Goal: Task Accomplishment & Management: Use online tool/utility

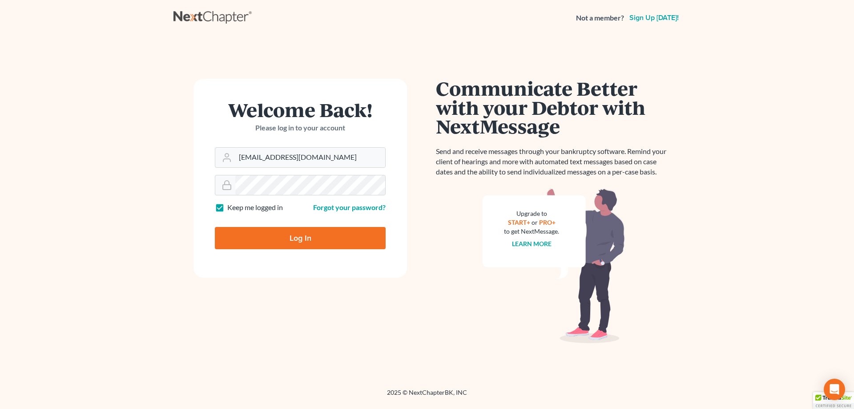
click at [278, 236] on input "Log In" at bounding box center [300, 238] width 171 height 22
type input "Thinking..."
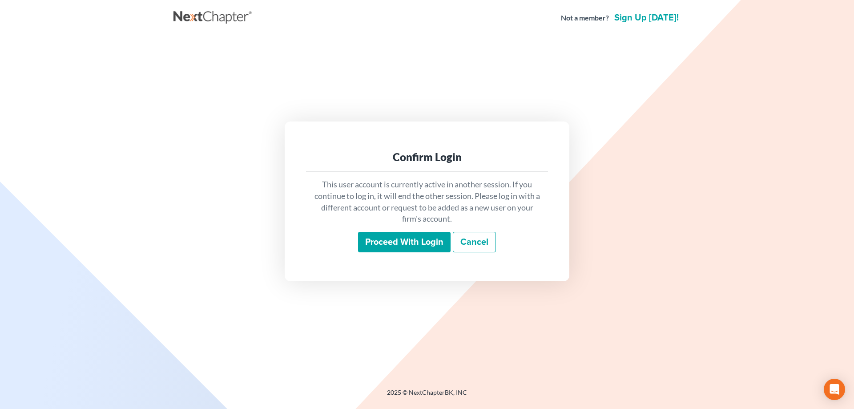
click at [397, 248] on input "Proceed with login" at bounding box center [404, 242] width 92 height 20
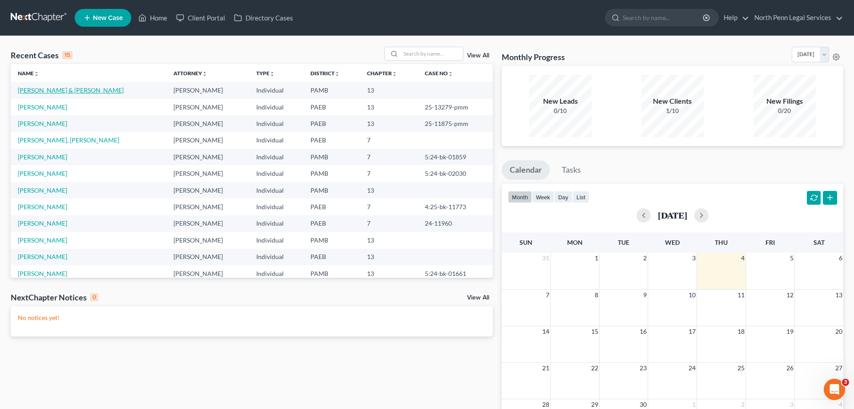
click at [62, 89] on link "[PERSON_NAME] & [PERSON_NAME]" at bounding box center [71, 90] width 106 height 8
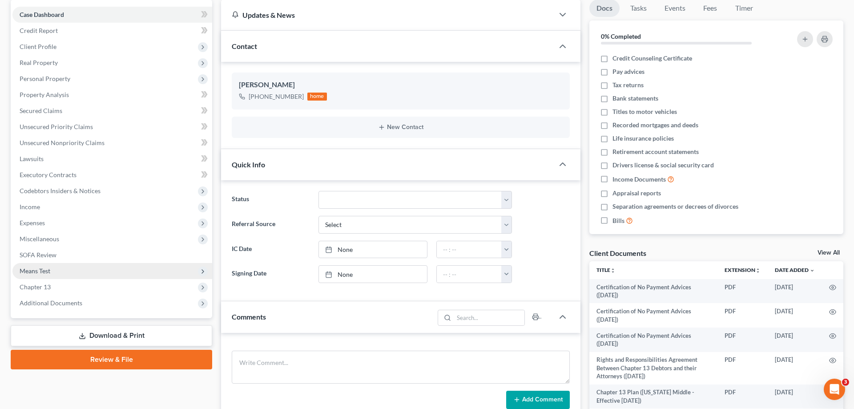
scroll to position [91, 0]
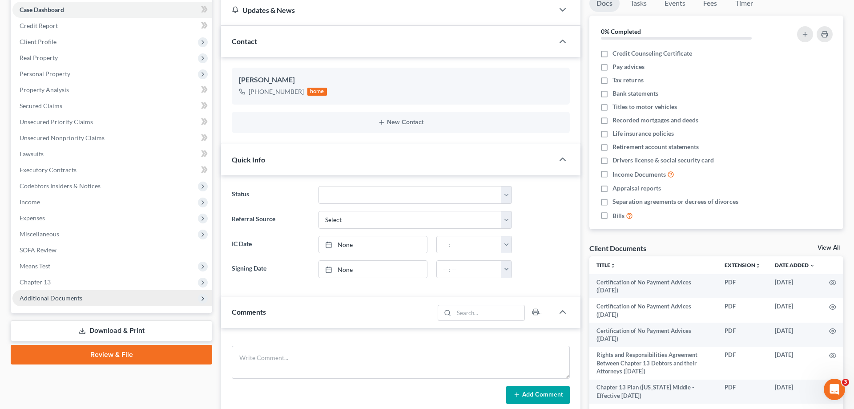
click at [87, 300] on span "Additional Documents" at bounding box center [112, 298] width 200 height 16
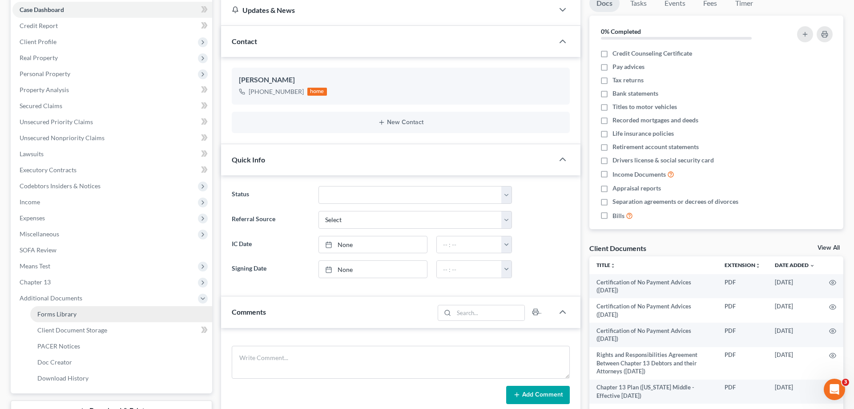
click at [118, 312] on link "Forms Library" at bounding box center [121, 314] width 182 height 16
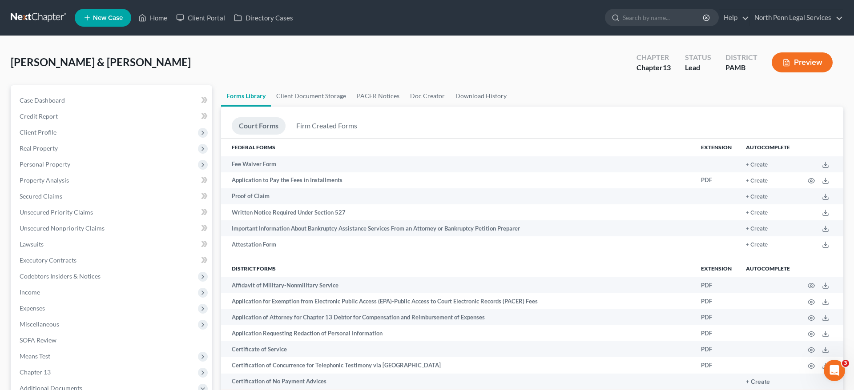
scroll to position [269, 0]
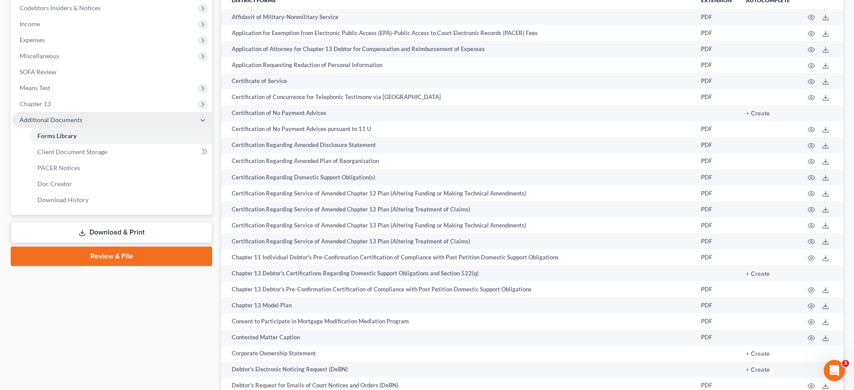
click at [108, 125] on span "Additional Documents" at bounding box center [112, 120] width 200 height 16
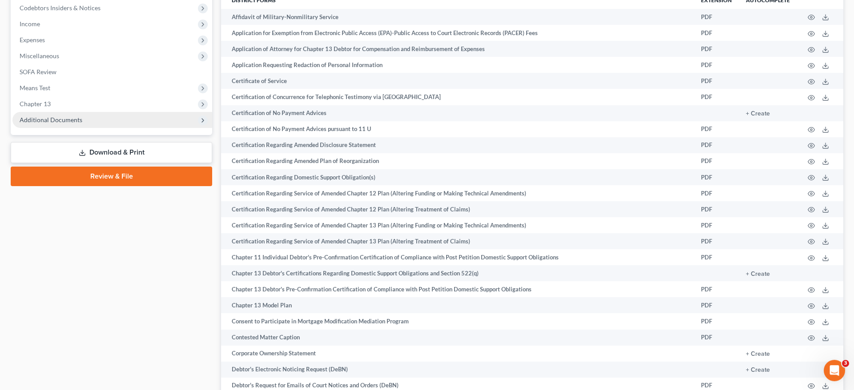
click at [98, 125] on span "Additional Documents" at bounding box center [112, 120] width 200 height 16
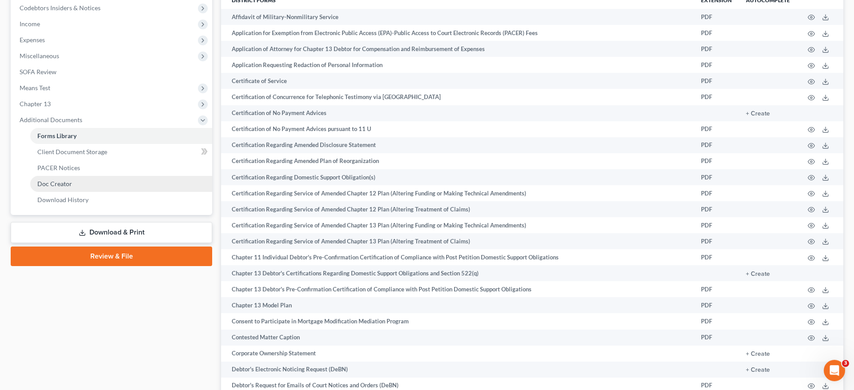
click at [86, 184] on link "Doc Creator" at bounding box center [121, 184] width 182 height 16
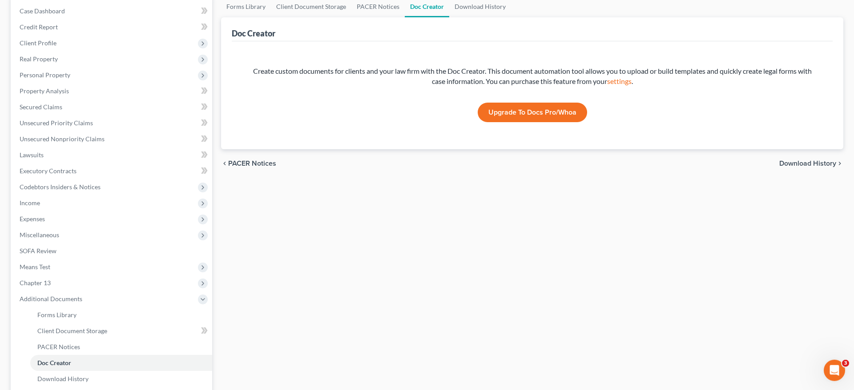
scroll to position [41, 0]
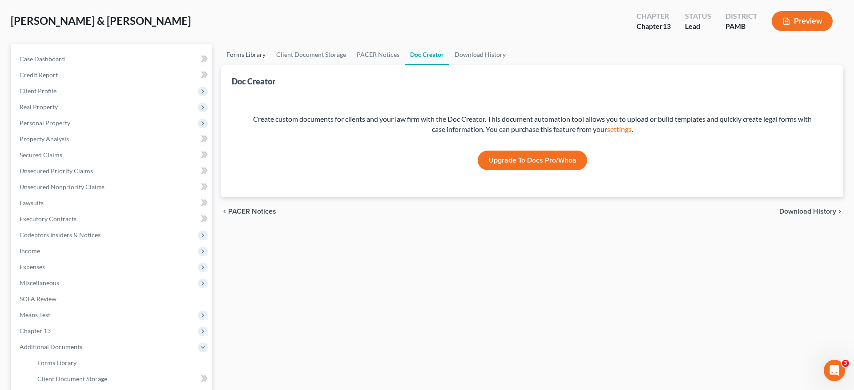
click at [239, 55] on link "Forms Library" at bounding box center [246, 54] width 50 height 21
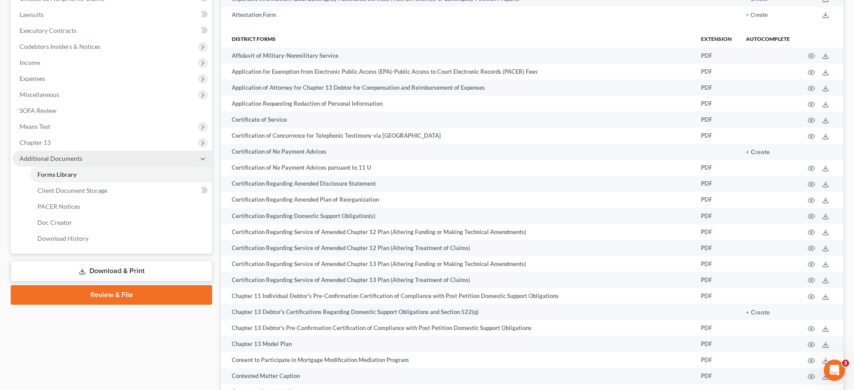
scroll to position [227, 0]
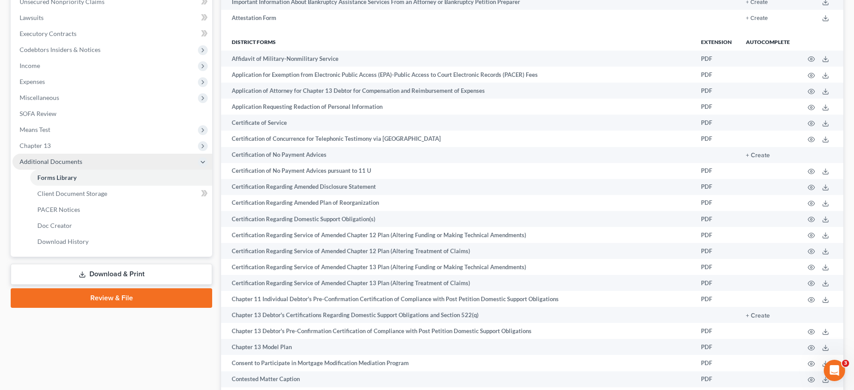
click at [64, 163] on span "Additional Documents" at bounding box center [51, 162] width 63 height 8
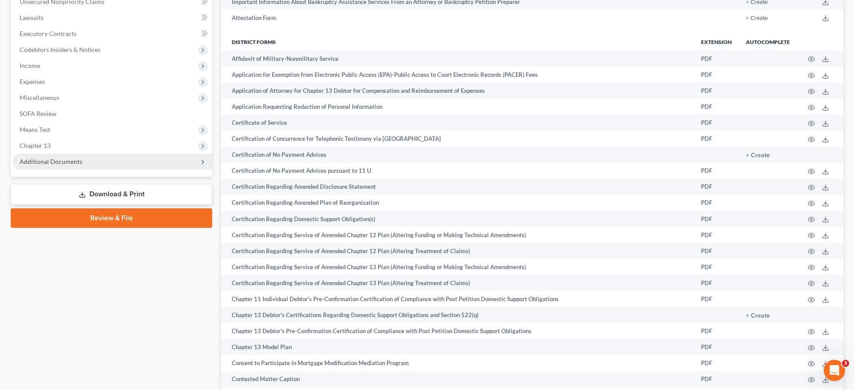
click at [64, 163] on span "Additional Documents" at bounding box center [51, 162] width 63 height 8
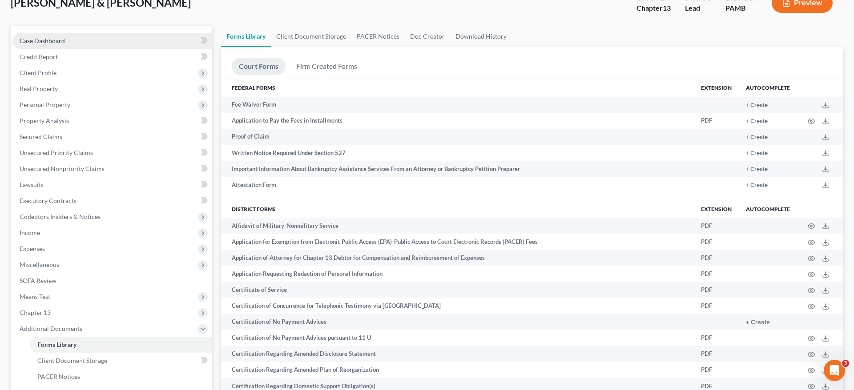
scroll to position [45, 0]
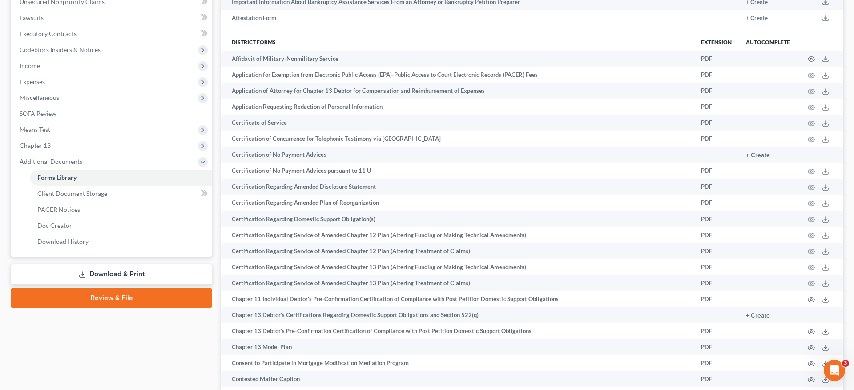
click at [114, 277] on link "Download & Print" at bounding box center [111, 274] width 201 height 21
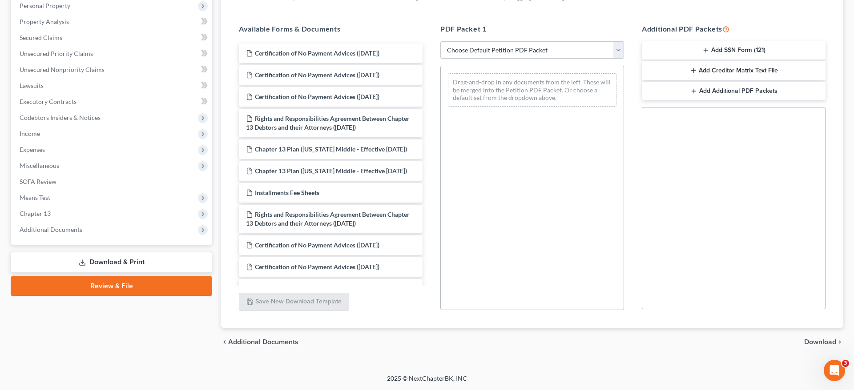
scroll to position [158, 0]
click at [440, 42] on select "Choose Default Petition PDF Packet Complete Bankruptcy Petition (all forms and …" at bounding box center [532, 51] width 184 height 18
click at [421, 32] on h5 "Available Forms & Documents" at bounding box center [331, 29] width 184 height 11
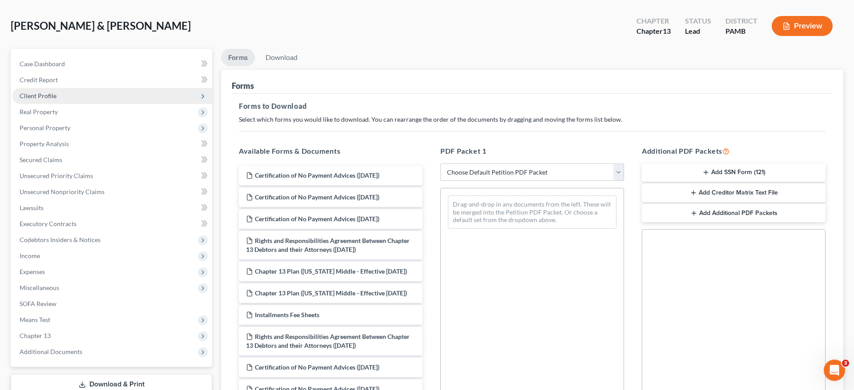
scroll to position [22, 0]
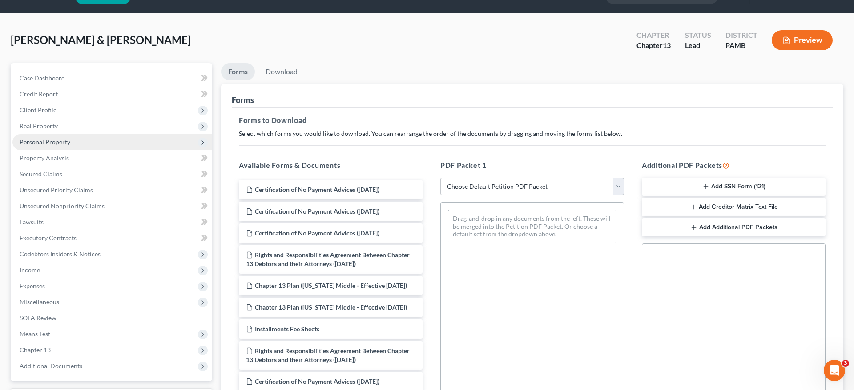
click at [99, 141] on span "Personal Property" at bounding box center [112, 142] width 200 height 16
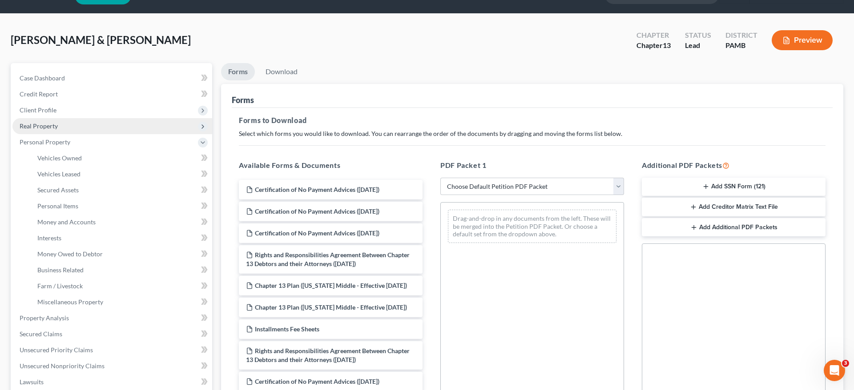
click at [99, 133] on span "Real Property" at bounding box center [112, 126] width 200 height 16
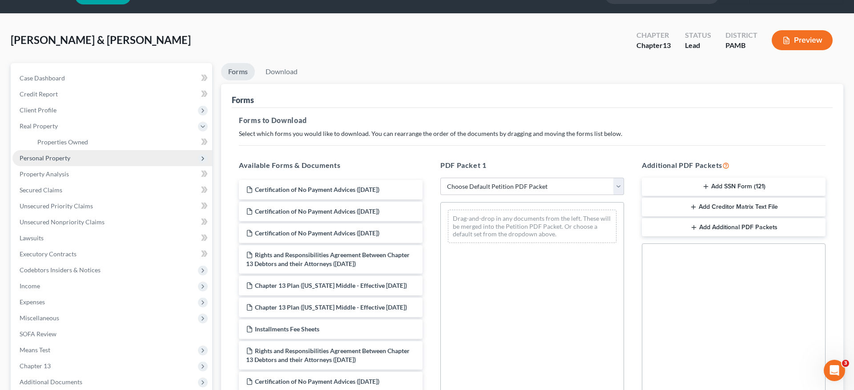
click at [89, 159] on span "Personal Property" at bounding box center [112, 158] width 200 height 16
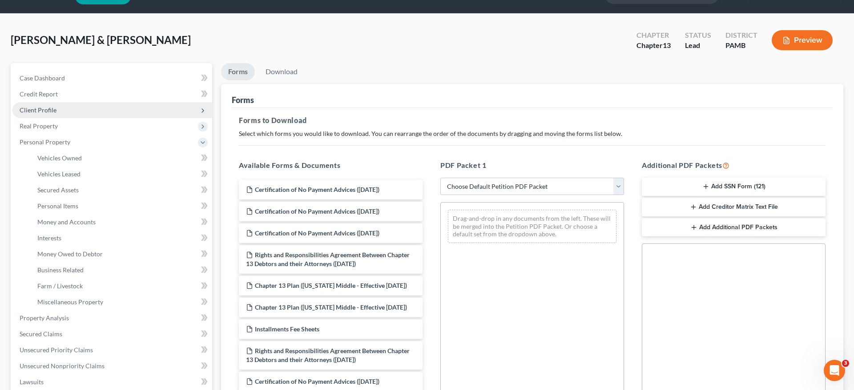
click at [65, 109] on span "Client Profile" at bounding box center [112, 110] width 200 height 16
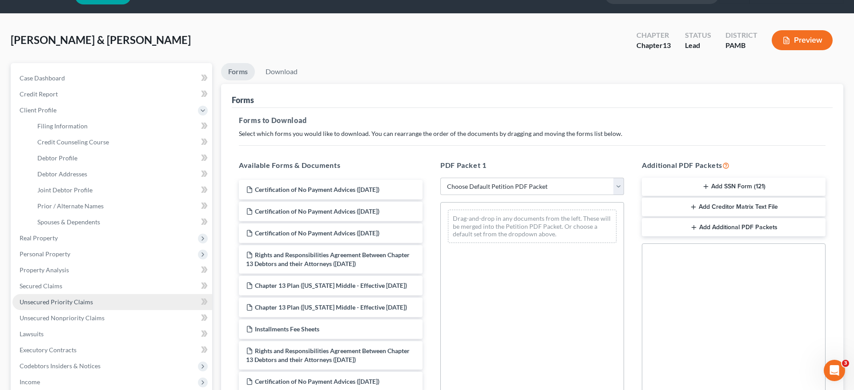
scroll to position [68, 0]
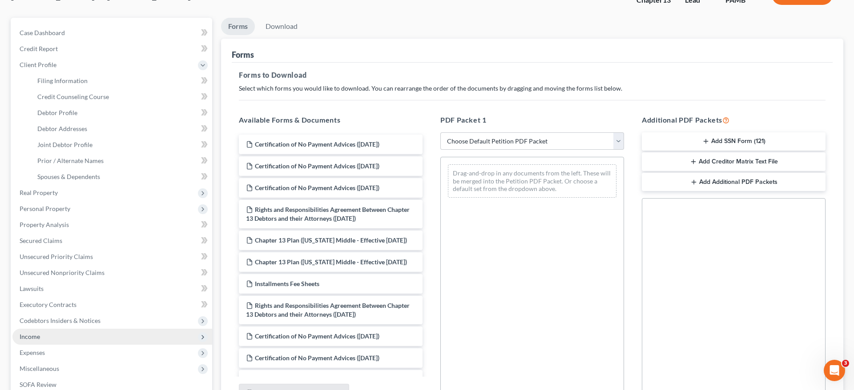
click at [100, 338] on span "Income" at bounding box center [112, 337] width 200 height 16
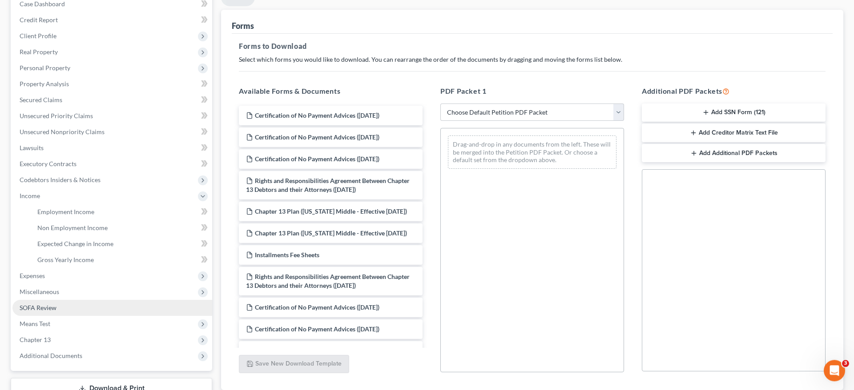
scroll to position [113, 0]
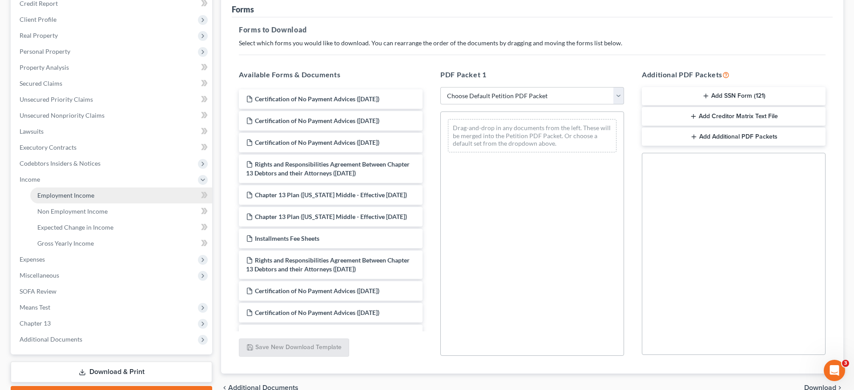
click at [79, 199] on link "Employment Income" at bounding box center [121, 196] width 182 height 16
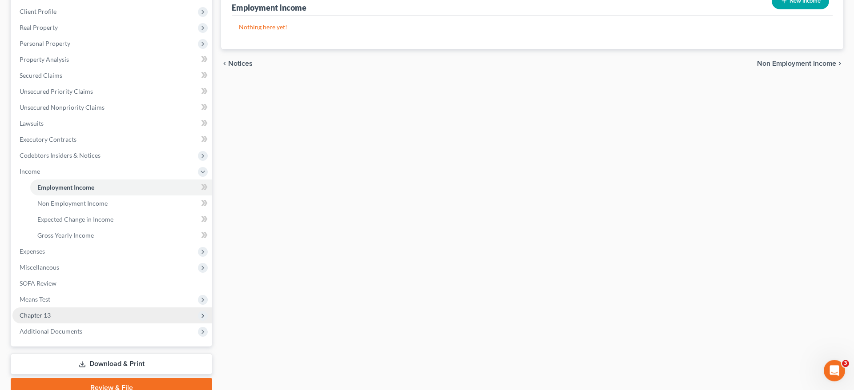
scroll to position [136, 0]
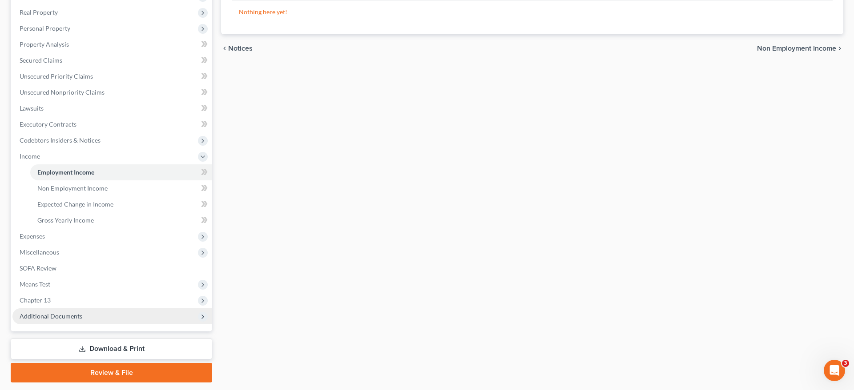
click at [81, 315] on span "Additional Documents" at bounding box center [112, 317] width 200 height 16
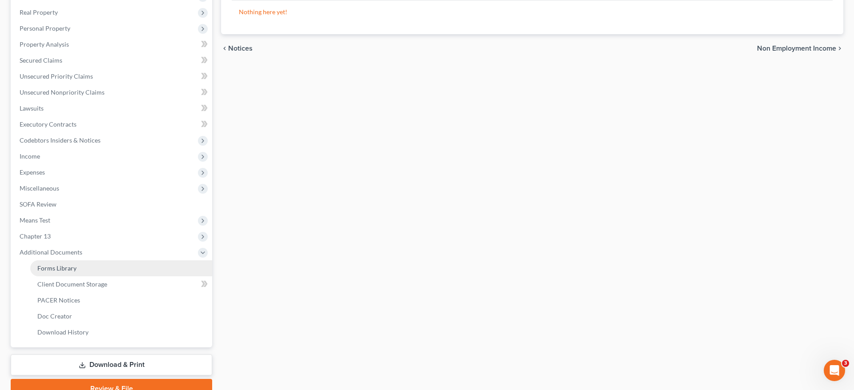
click at [86, 273] on link "Forms Library" at bounding box center [121, 269] width 182 height 16
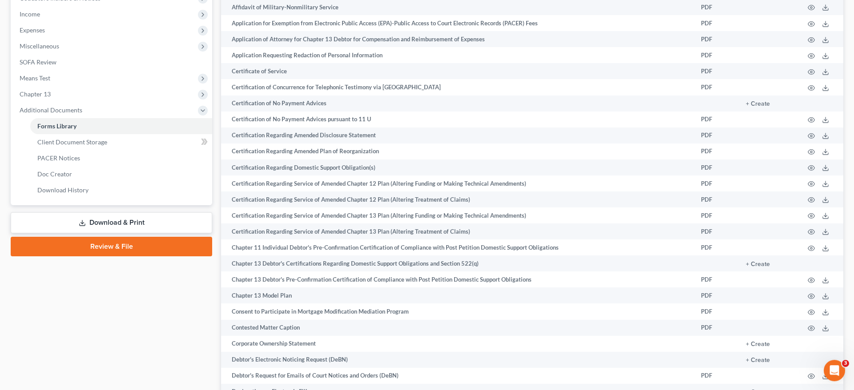
scroll to position [97, 0]
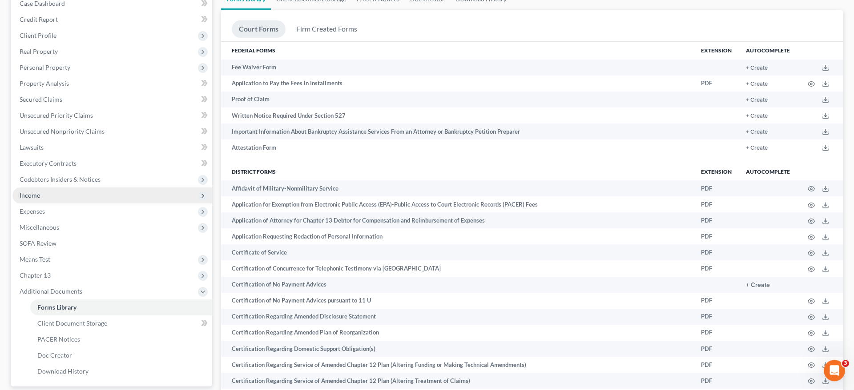
click at [53, 195] on span "Income" at bounding box center [112, 196] width 200 height 16
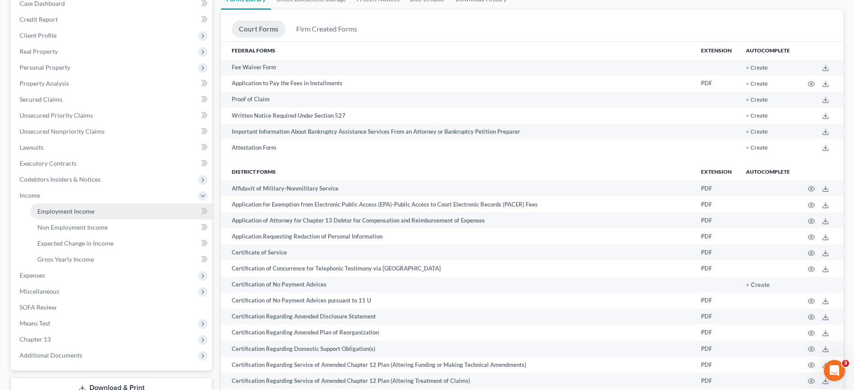
click at [80, 213] on span "Employment Income" at bounding box center [65, 212] width 57 height 8
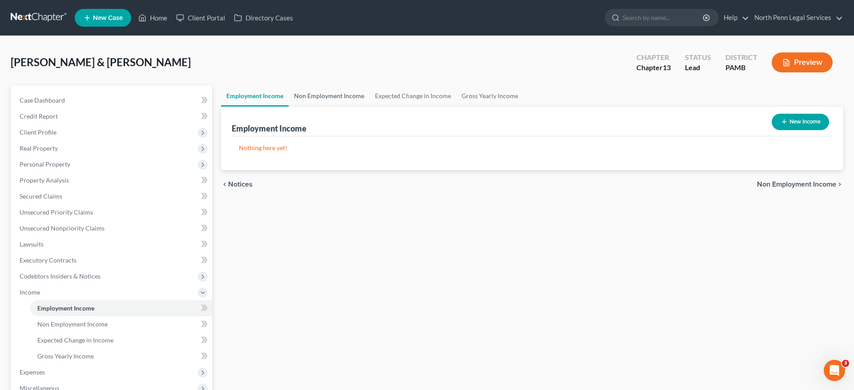
click at [329, 97] on link "Non Employment Income" at bounding box center [329, 95] width 81 height 21
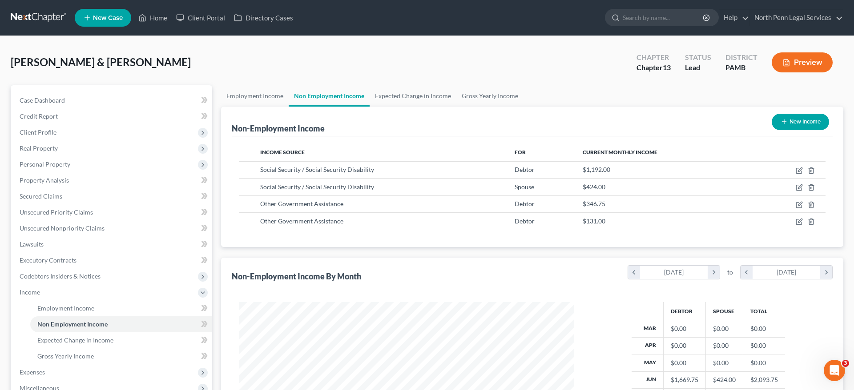
scroll to position [167, 353]
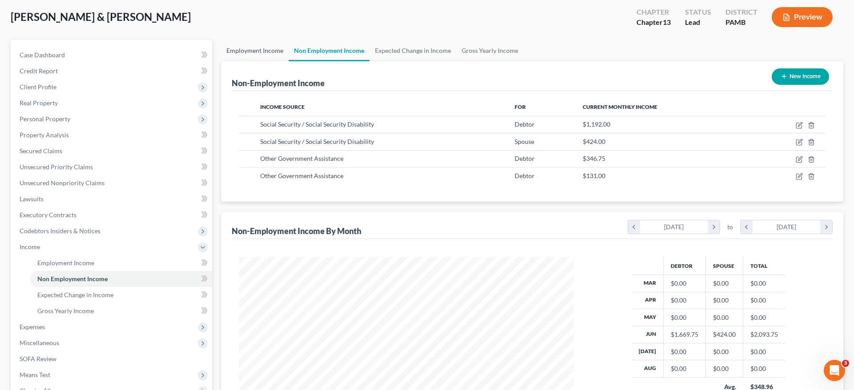
click at [255, 54] on link "Employment Income" at bounding box center [255, 50] width 68 height 21
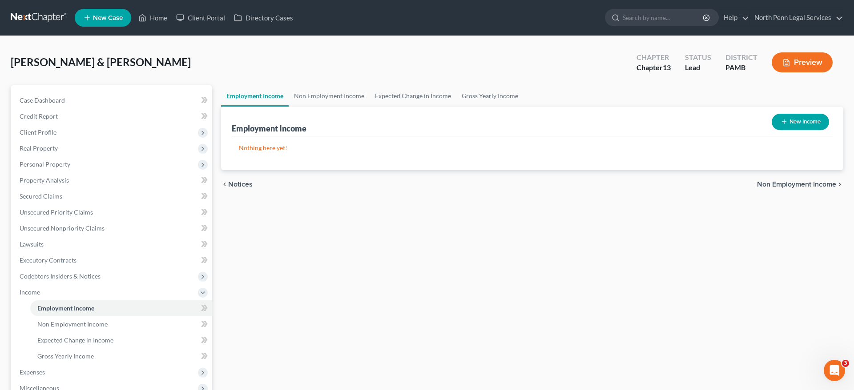
click at [806, 125] on button "New Income" at bounding box center [800, 122] width 57 height 16
select select "0"
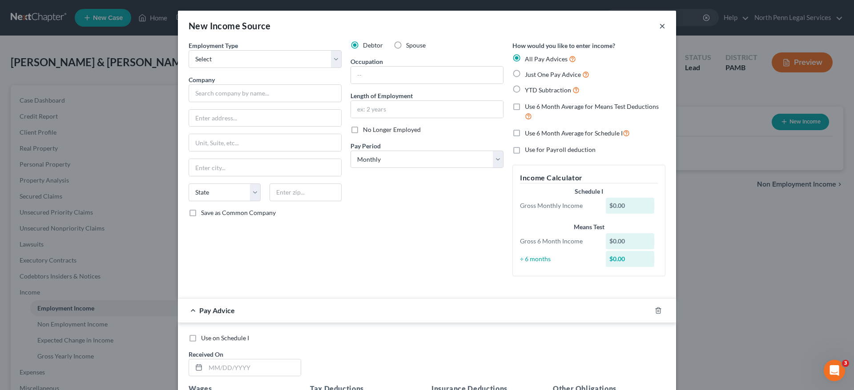
click at [661, 27] on button "×" at bounding box center [662, 25] width 6 height 11
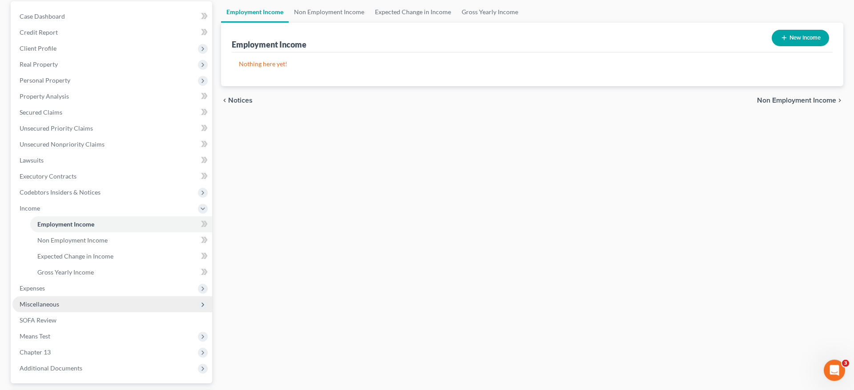
scroll to position [136, 0]
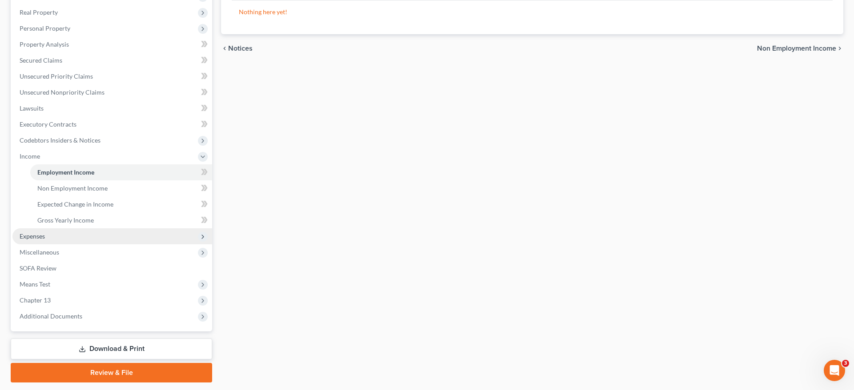
click at [88, 235] on span "Expenses" at bounding box center [112, 237] width 200 height 16
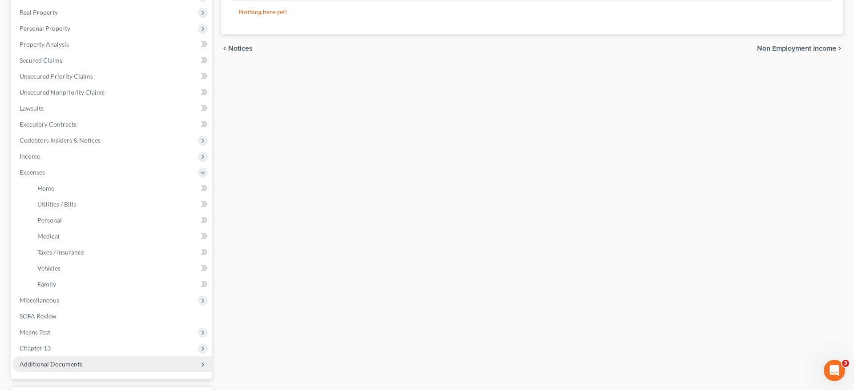
click at [86, 367] on span "Additional Documents" at bounding box center [112, 365] width 200 height 16
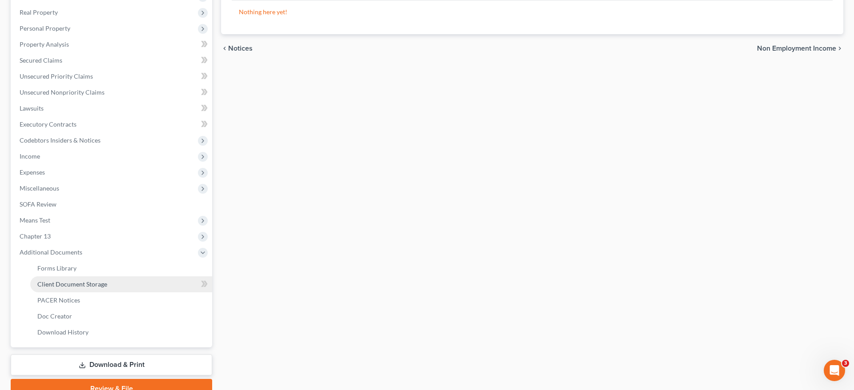
click at [137, 284] on link "Client Document Storage" at bounding box center [121, 285] width 182 height 16
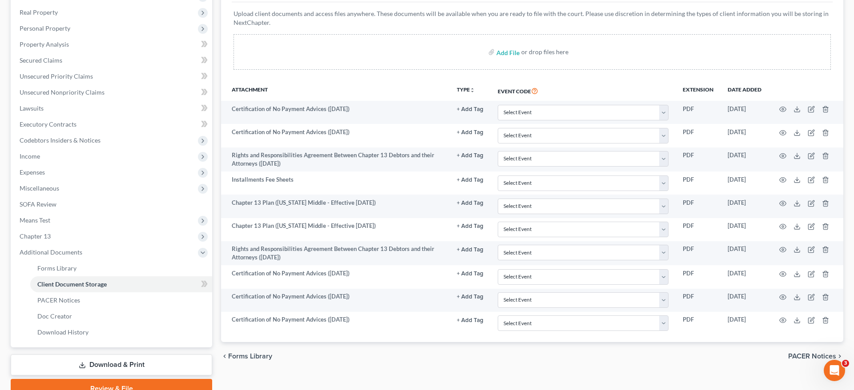
scroll to position [177, 0]
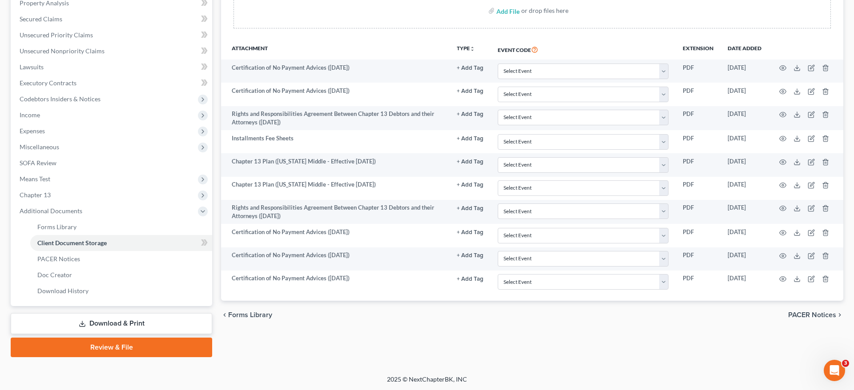
click at [800, 317] on span "PACER Notices" at bounding box center [812, 315] width 48 height 7
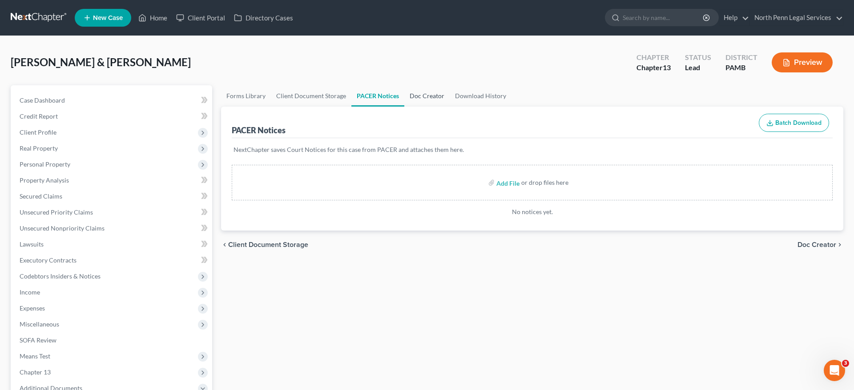
click at [430, 96] on link "Doc Creator" at bounding box center [426, 95] width 45 height 21
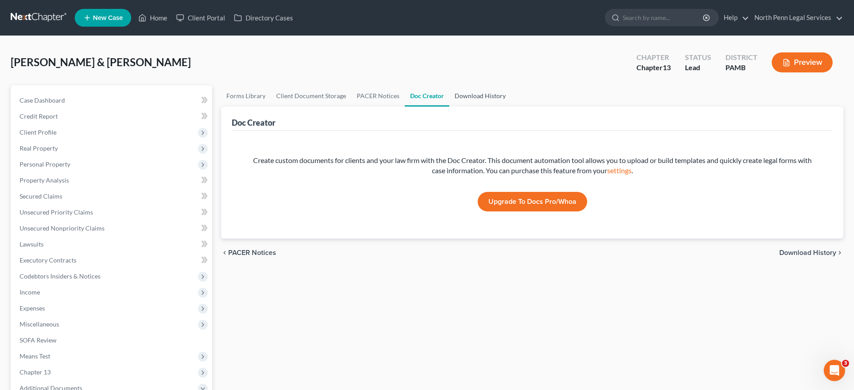
click at [467, 96] on link "Download History" at bounding box center [480, 95] width 62 height 21
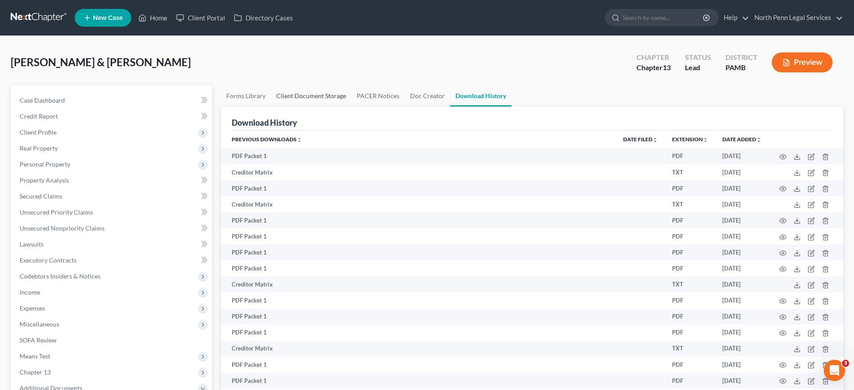
click at [322, 93] on link "Client Document Storage" at bounding box center [311, 95] width 80 height 21
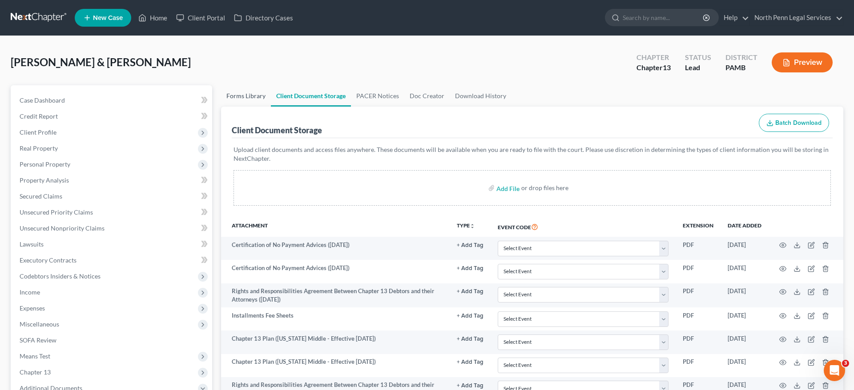
click at [237, 92] on link "Forms Library" at bounding box center [246, 95] width 50 height 21
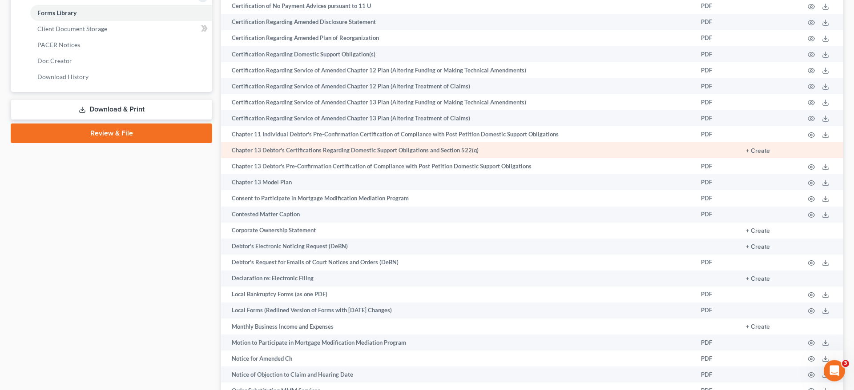
scroll to position [408, 0]
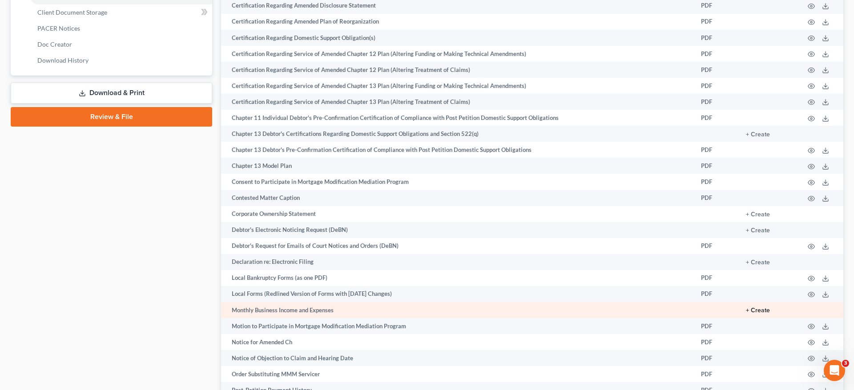
click at [758, 312] on button "+ Create" at bounding box center [758, 311] width 24 height 6
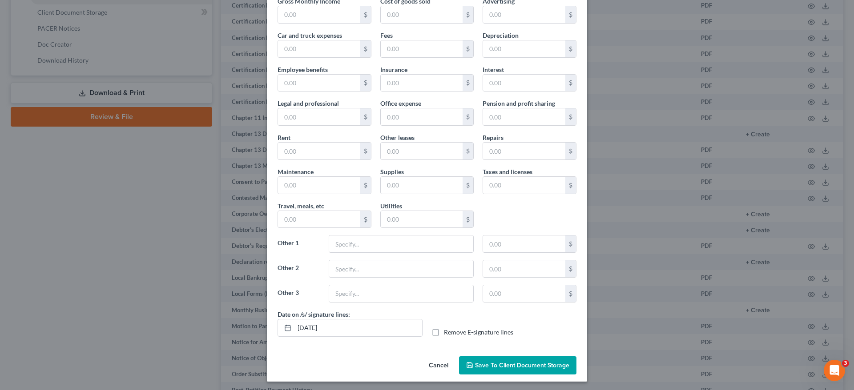
scroll to position [47, 0]
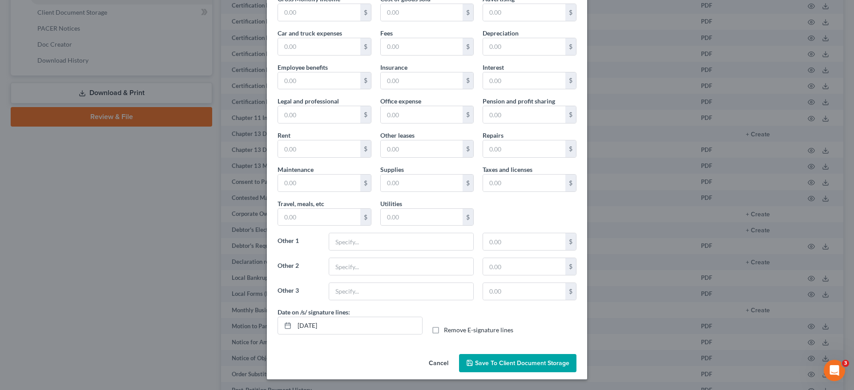
click at [491, 362] on span "Save to Client Document Storage" at bounding box center [522, 364] width 94 height 8
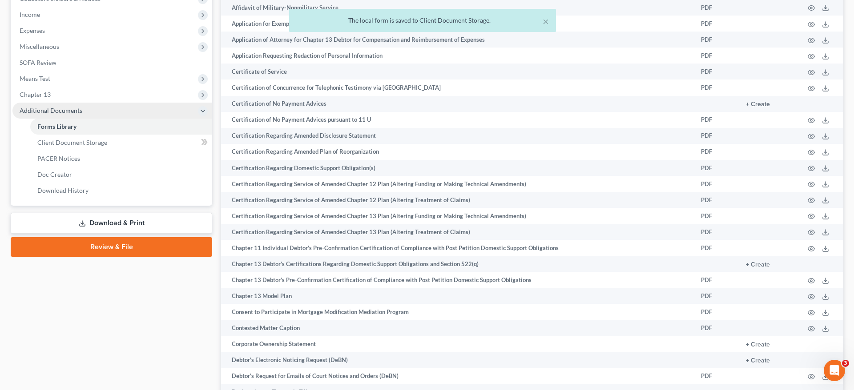
scroll to position [272, 0]
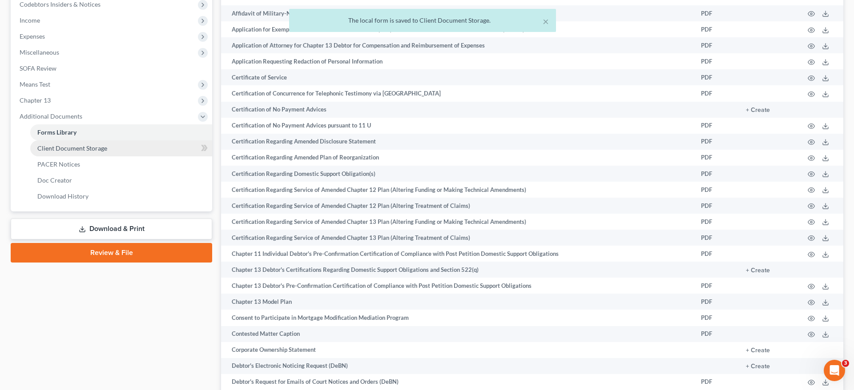
click at [80, 153] on link "Client Document Storage" at bounding box center [121, 149] width 182 height 16
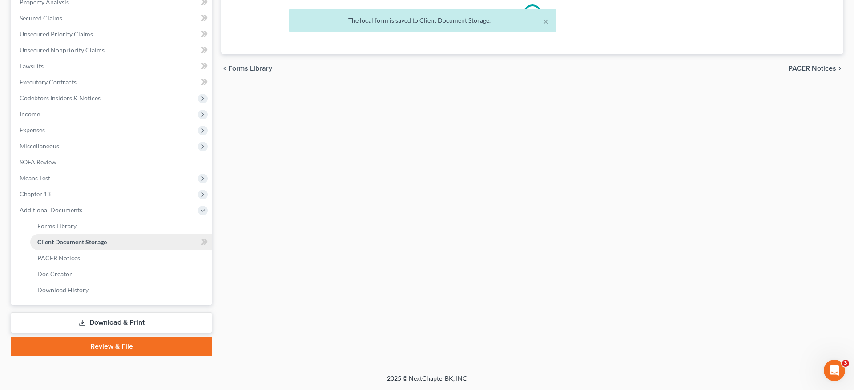
scroll to position [177, 0]
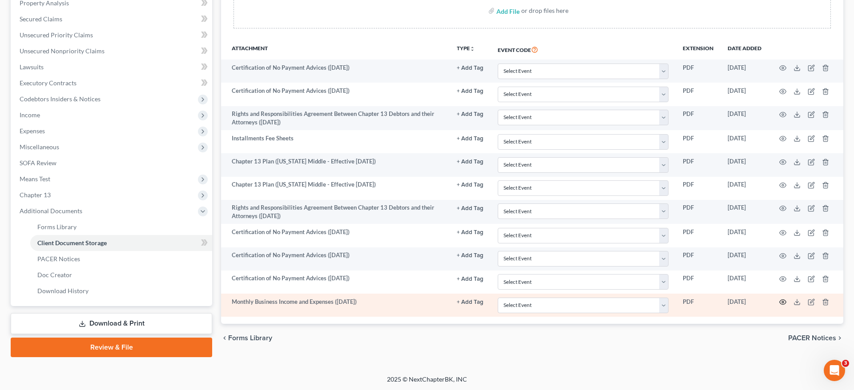
click at [780, 302] on icon "button" at bounding box center [783, 302] width 7 height 5
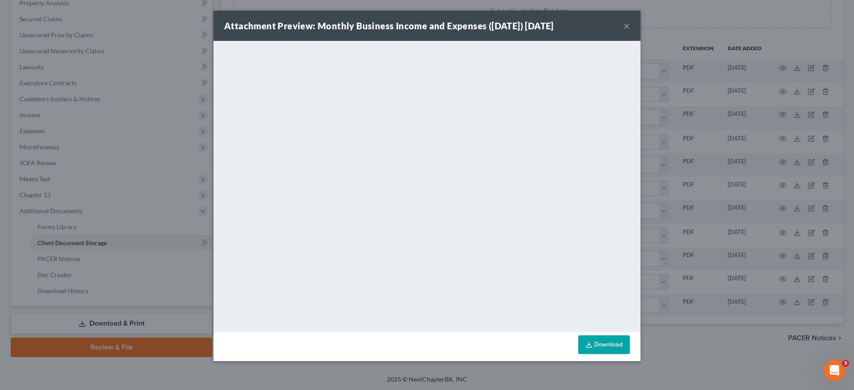
click at [626, 24] on button "×" at bounding box center [626, 25] width 6 height 11
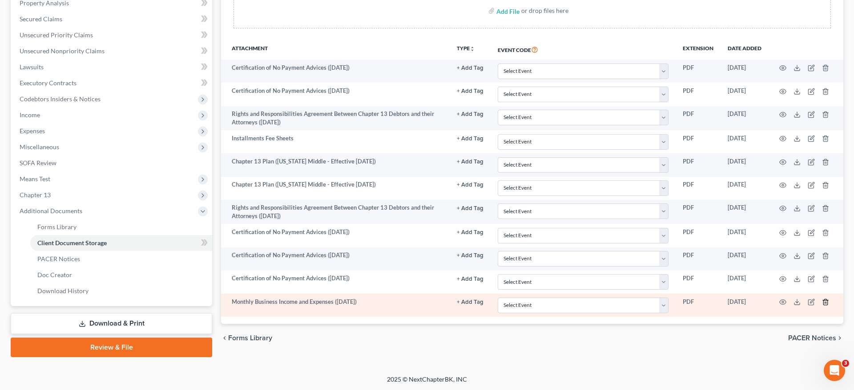
click at [826, 306] on icon "button" at bounding box center [825, 302] width 7 height 7
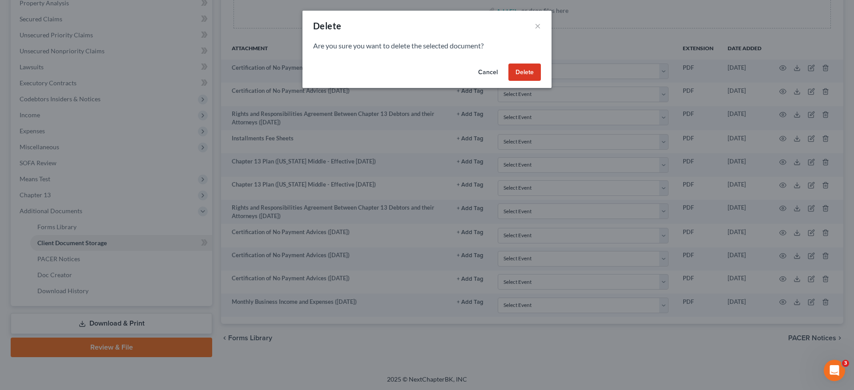
click at [527, 69] on button "Delete" at bounding box center [524, 73] width 32 height 18
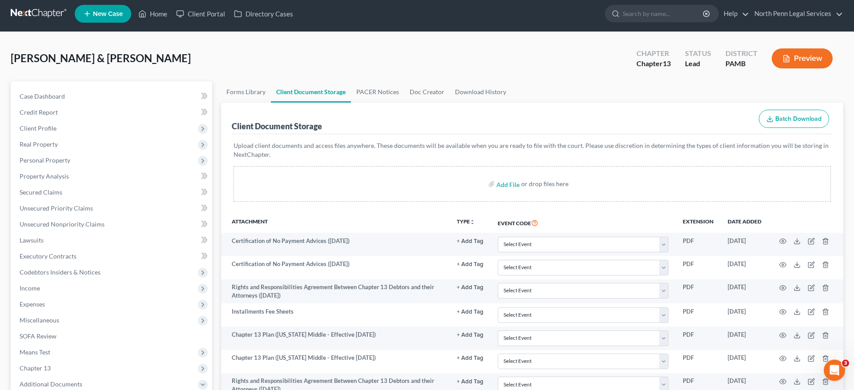
scroll to position [0, 0]
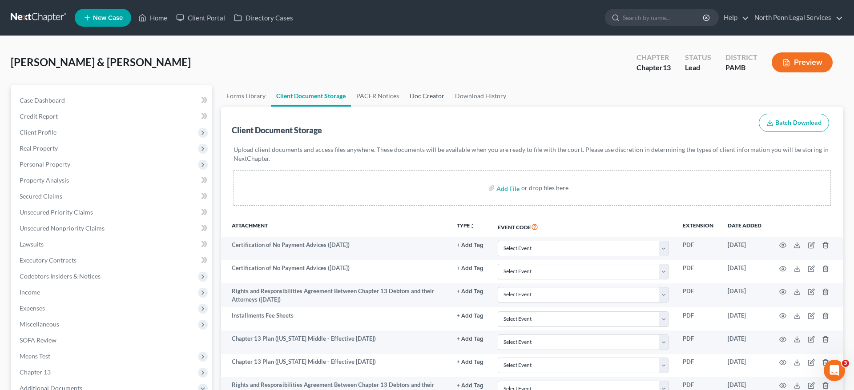
click at [429, 97] on link "Doc Creator" at bounding box center [426, 95] width 45 height 21
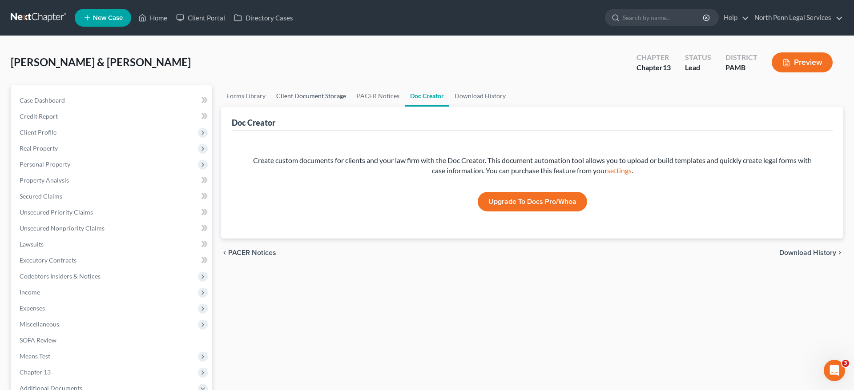
click at [323, 92] on link "Client Document Storage" at bounding box center [311, 95] width 80 height 21
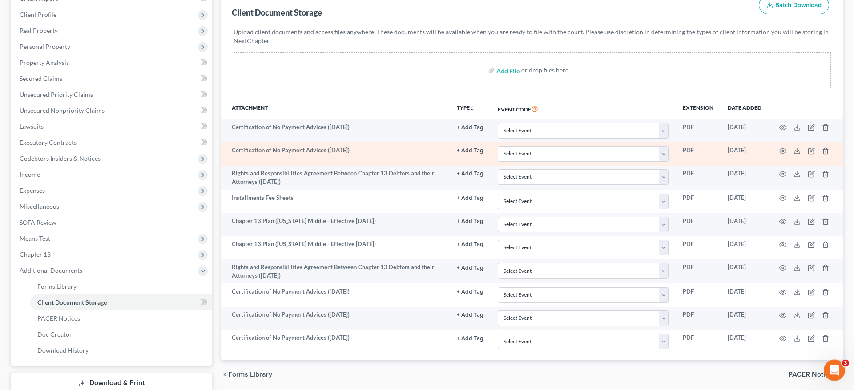
scroll to position [136, 0]
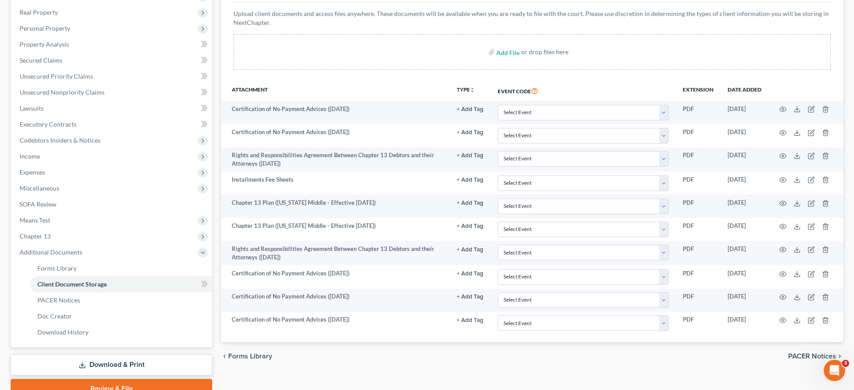
click at [253, 357] on span "Forms Library" at bounding box center [250, 356] width 44 height 7
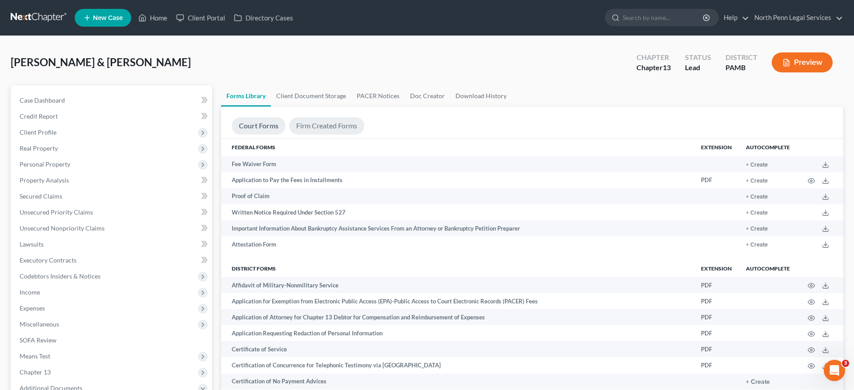
click at [357, 129] on link "Firm Created Forms" at bounding box center [326, 125] width 75 height 17
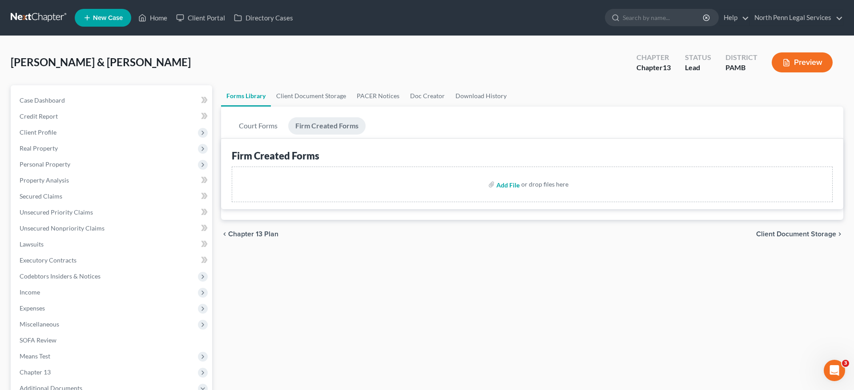
click at [505, 185] on input "file" at bounding box center [506, 185] width 21 height 16
type input "C:\fakepath\form_b122c-2.pdf"
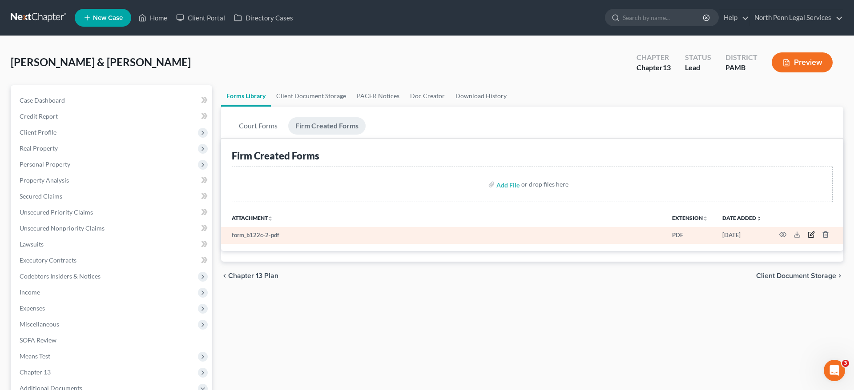
click at [811, 234] on icon "button" at bounding box center [812, 234] width 4 height 4
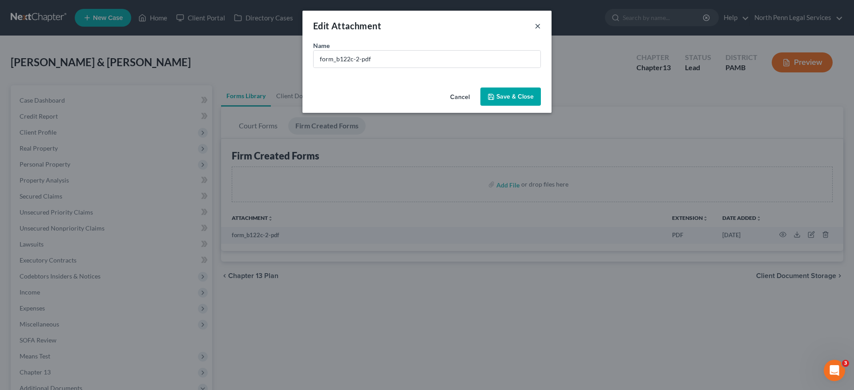
drag, startPoint x: 539, startPoint y: 28, endPoint x: 550, endPoint y: 32, distance: 11.8
click at [539, 27] on button "×" at bounding box center [538, 25] width 6 height 11
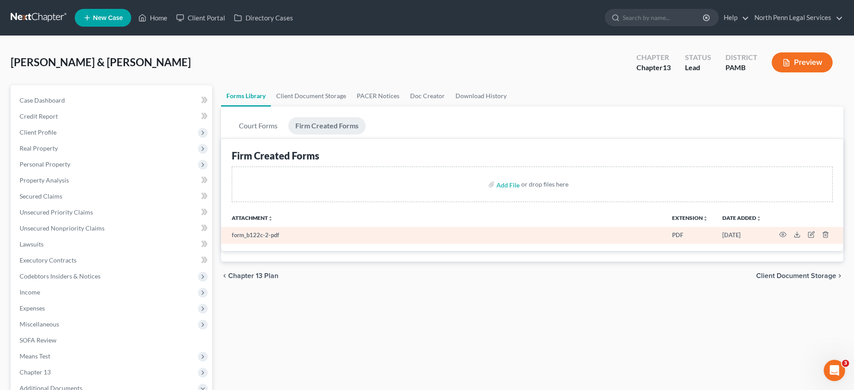
click at [787, 234] on td at bounding box center [805, 235] width 75 height 17
click at [781, 234] on icon "button" at bounding box center [782, 234] width 7 height 7
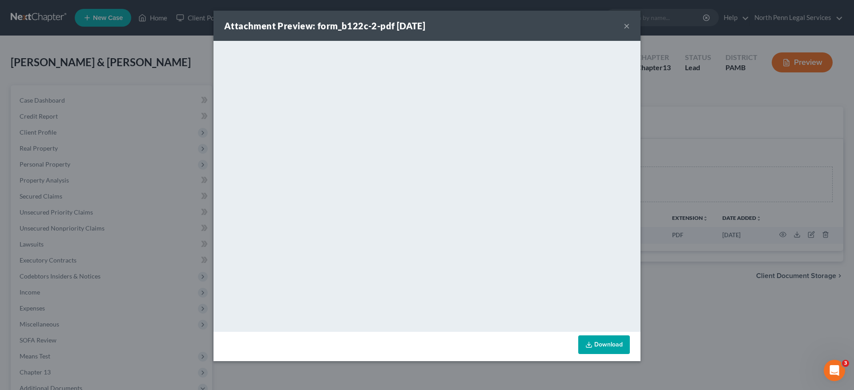
click at [627, 27] on button "×" at bounding box center [626, 25] width 6 height 11
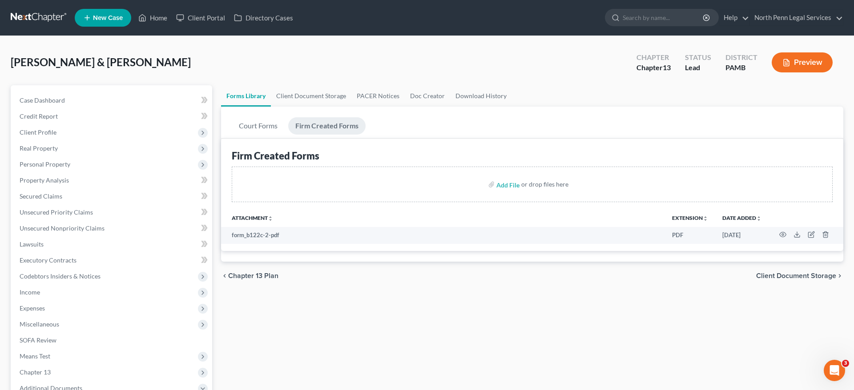
click at [238, 273] on span "Chapter 13 Plan" at bounding box center [253, 276] width 50 height 7
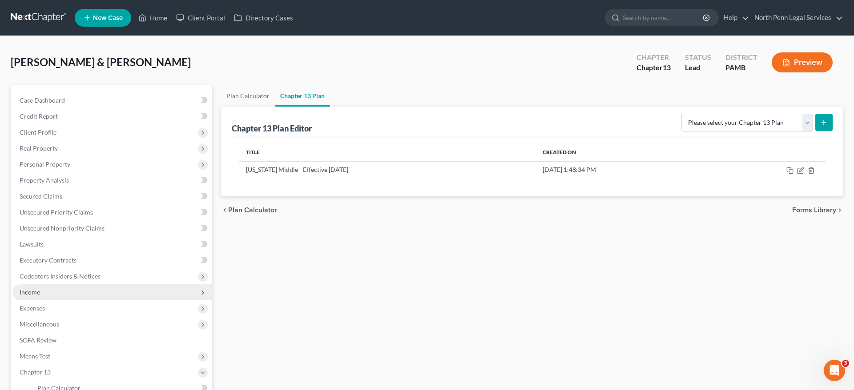
click at [46, 297] on span "Income" at bounding box center [112, 293] width 200 height 16
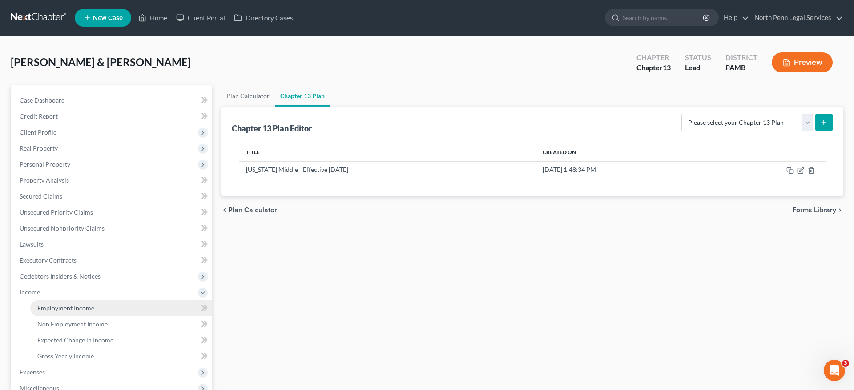
click at [96, 309] on link "Employment Income" at bounding box center [121, 309] width 182 height 16
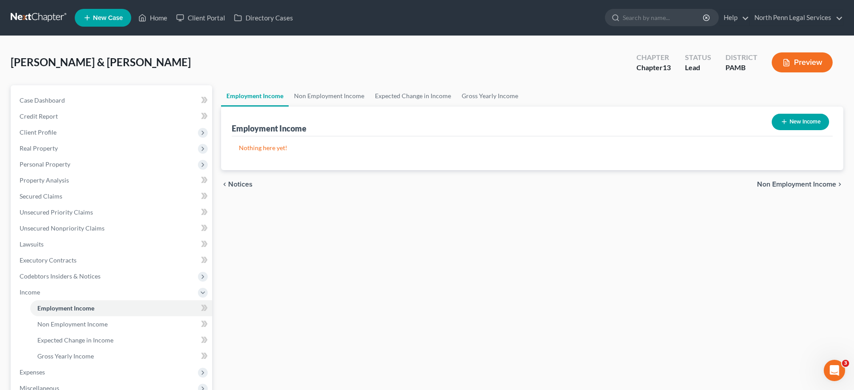
click at [803, 64] on button "Preview" at bounding box center [802, 62] width 61 height 20
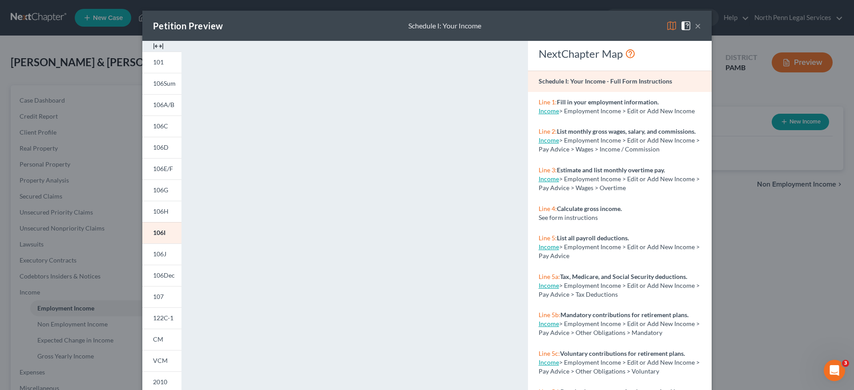
click at [697, 26] on button "×" at bounding box center [698, 25] width 6 height 11
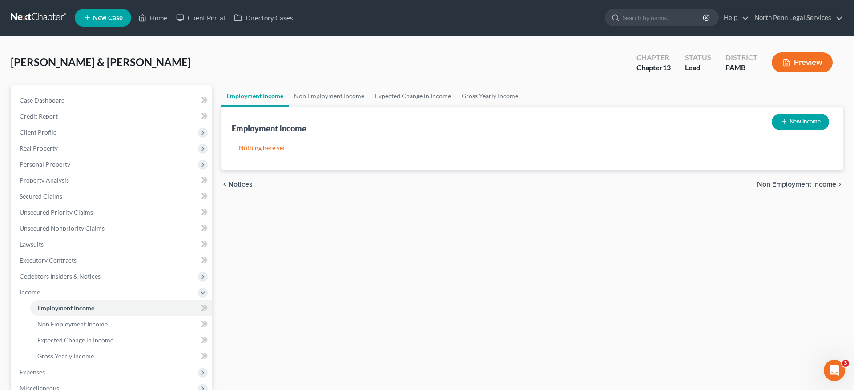
click at [796, 126] on button "New Income" at bounding box center [800, 122] width 57 height 16
select select "0"
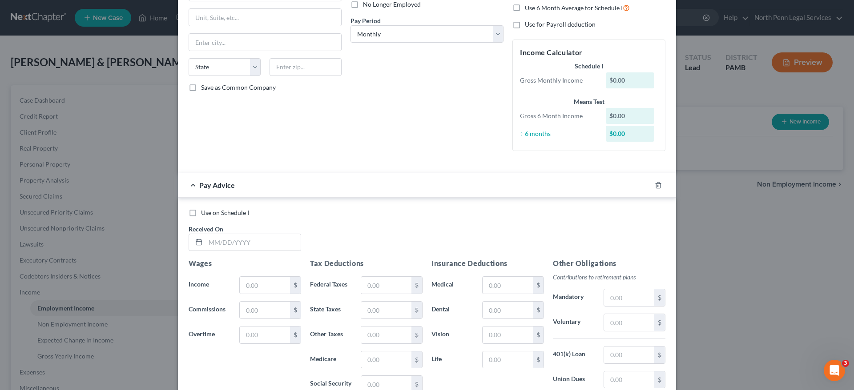
scroll to position [136, 0]
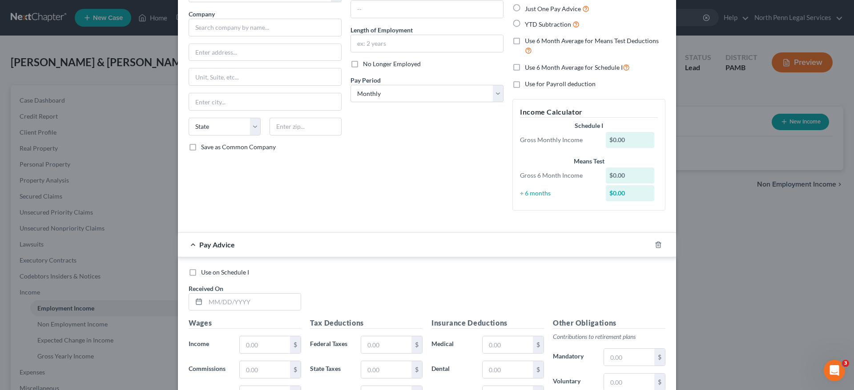
click at [432, 183] on form "Employment Type * Select Full or [DEMOGRAPHIC_DATA] Employment Self Employment …" at bounding box center [427, 250] width 477 height 550
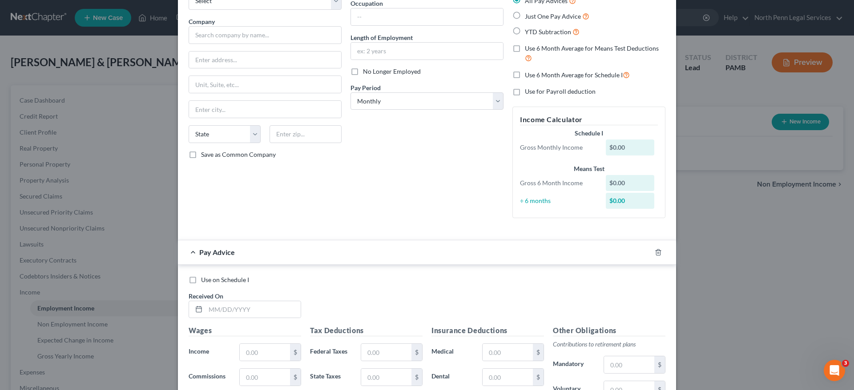
scroll to position [0, 0]
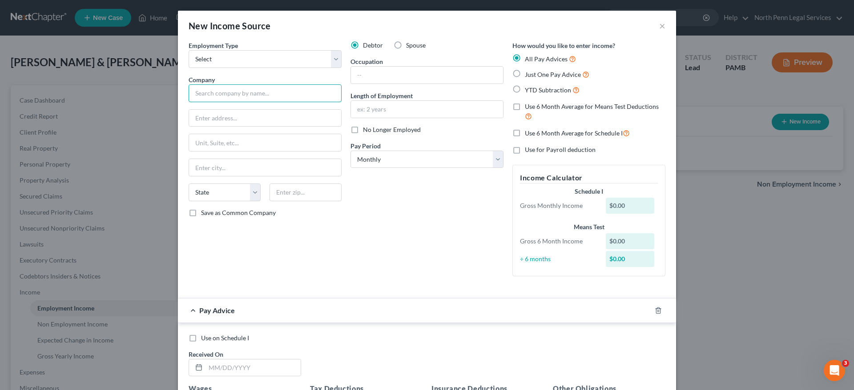
click at [288, 90] on input "text" at bounding box center [265, 93] width 153 height 18
type input "n/a"
click at [292, 116] on input "text" at bounding box center [265, 118] width 152 height 17
click at [350, 151] on select "Select Monthly Twice Monthly Every Other Week Weekly" at bounding box center [426, 160] width 153 height 18
click at [378, 132] on span "No Longer Employed" at bounding box center [392, 130] width 58 height 8
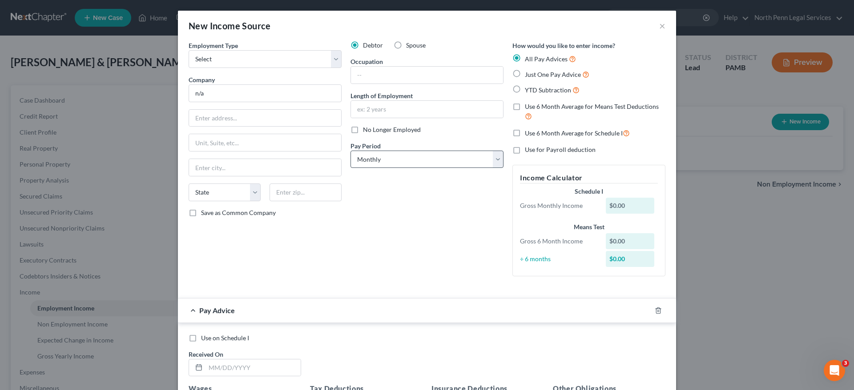
click at [372, 131] on input "No Longer Employed" at bounding box center [369, 128] width 6 height 6
checkbox input "true"
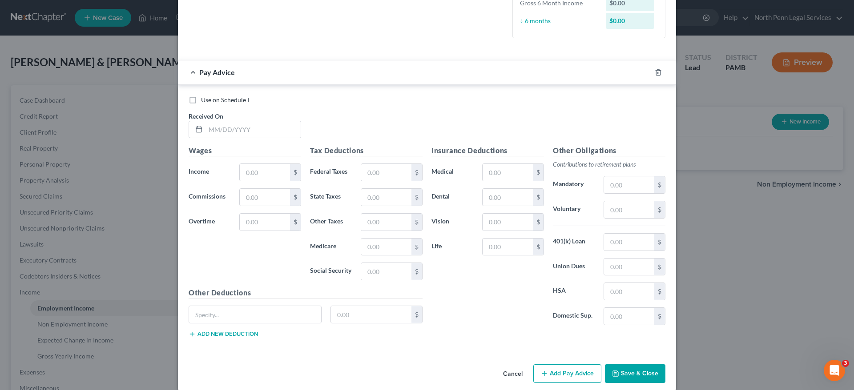
scroll to position [249, 0]
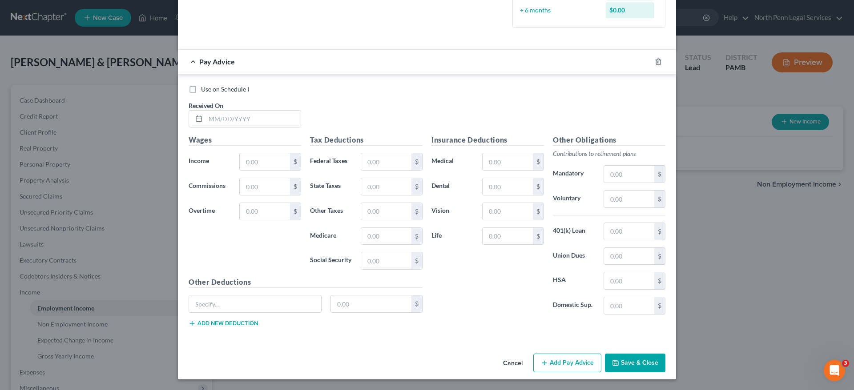
click at [618, 363] on icon "button" at bounding box center [615, 363] width 7 height 7
click at [659, 64] on icon "button" at bounding box center [658, 61] width 7 height 7
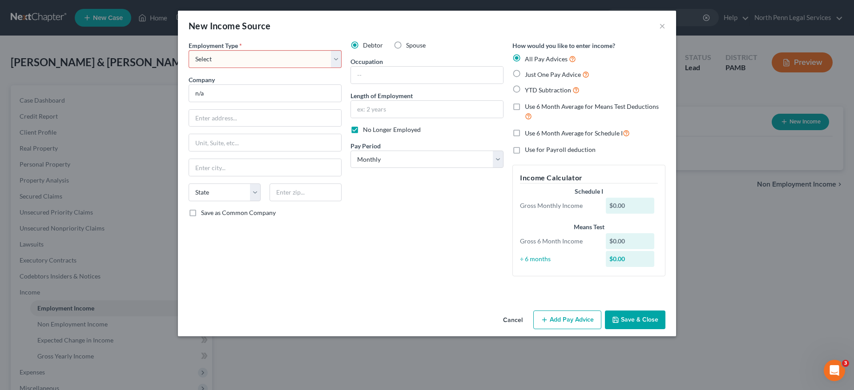
scroll to position [0, 0]
select select "1"
click option "Self Employment" at bounding box center [0, 0] width 0 height 0
click at [630, 325] on button "Save & Close" at bounding box center [635, 320] width 60 height 19
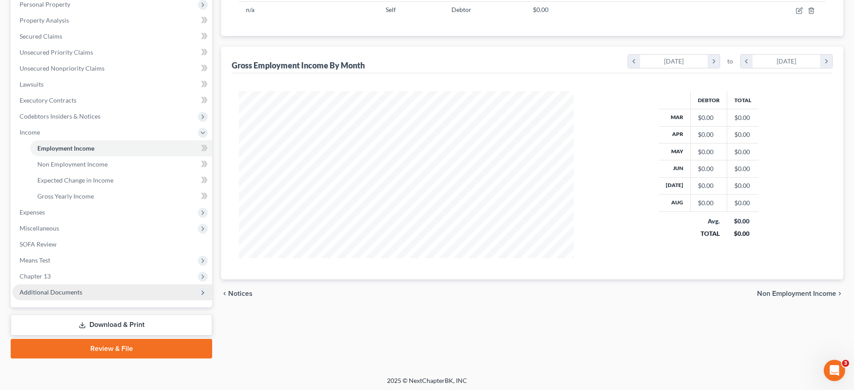
scroll to position [161, 0]
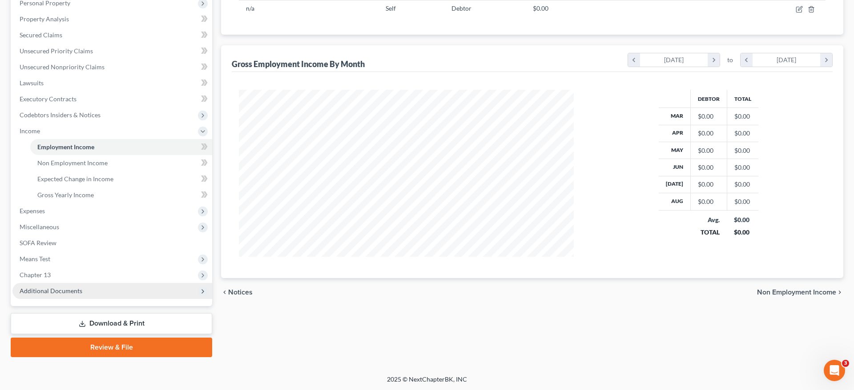
click at [81, 289] on span "Additional Documents" at bounding box center [112, 291] width 200 height 16
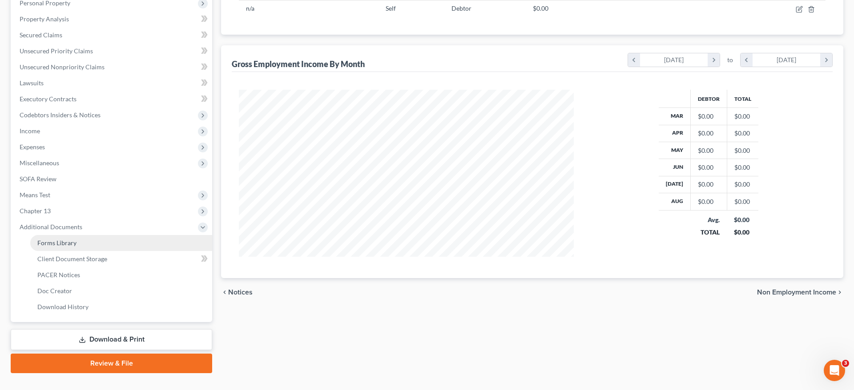
click at [83, 243] on link "Forms Library" at bounding box center [121, 243] width 182 height 16
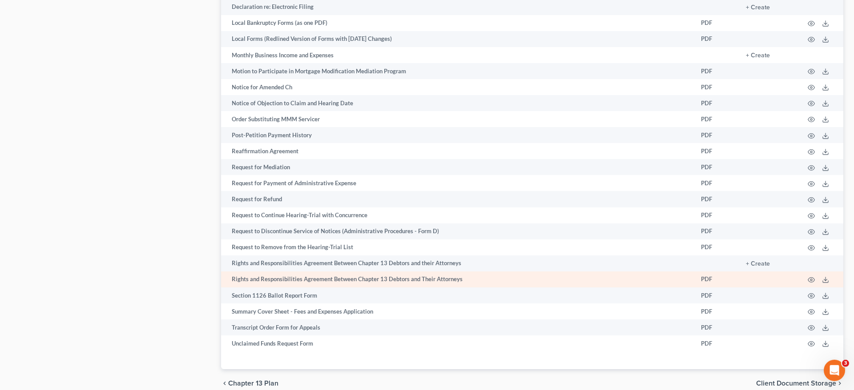
scroll to position [680, 0]
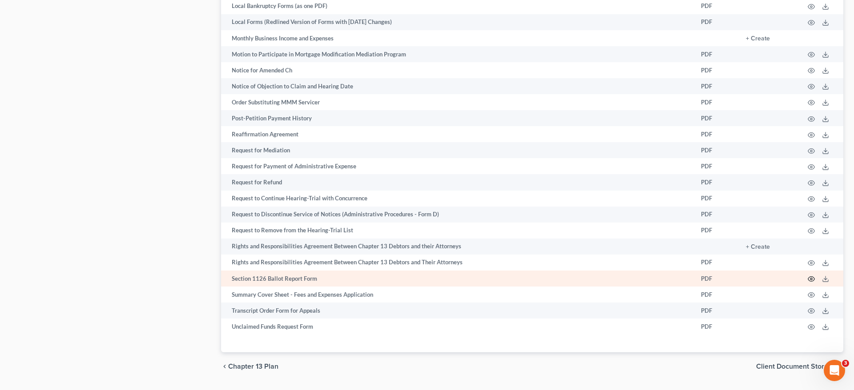
click at [812, 283] on icon "button" at bounding box center [811, 279] width 7 height 7
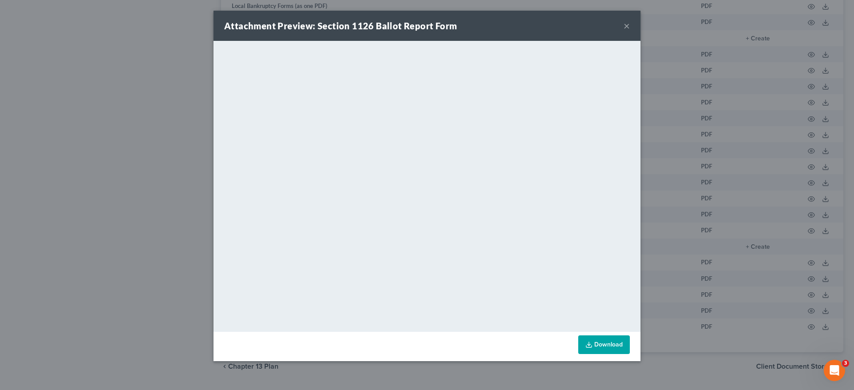
click at [627, 24] on button "×" at bounding box center [626, 25] width 6 height 11
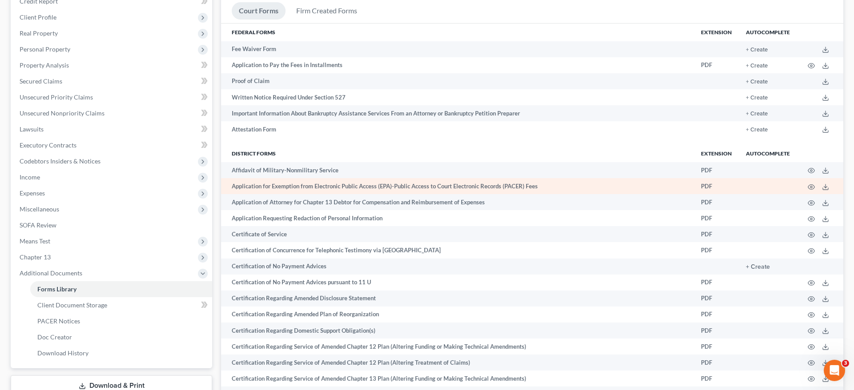
scroll to position [91, 0]
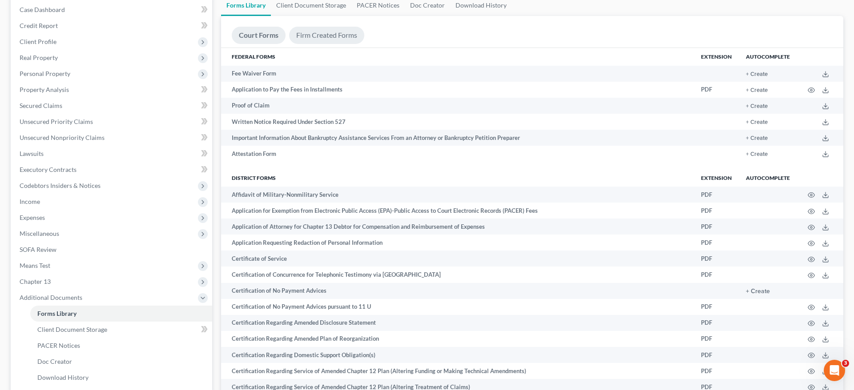
click at [335, 36] on link "Firm Created Forms" at bounding box center [326, 35] width 75 height 17
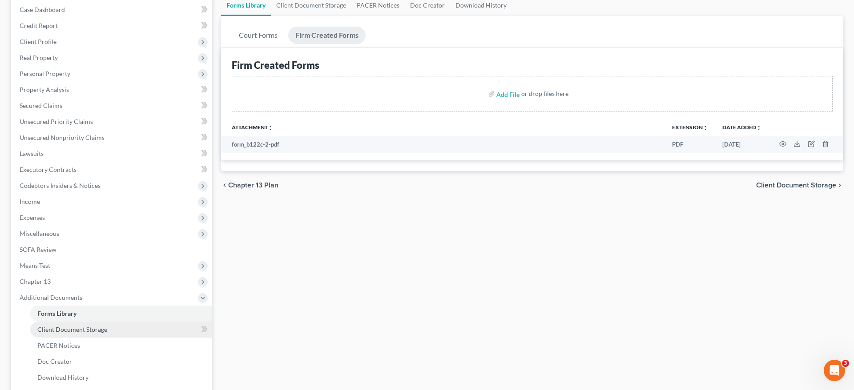
click at [85, 330] on span "Client Document Storage" at bounding box center [72, 330] width 70 height 8
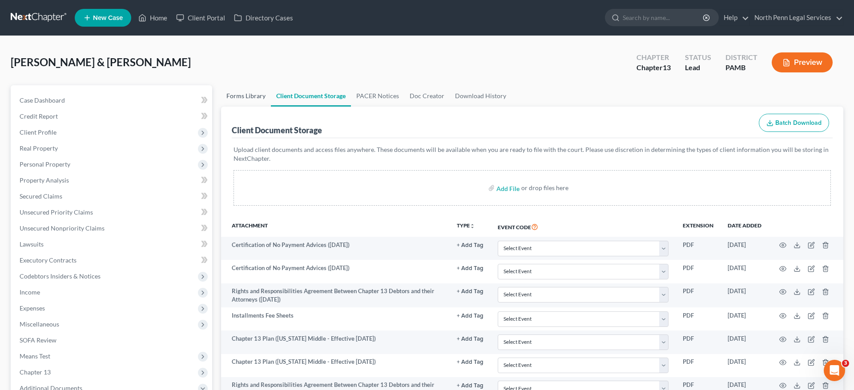
click at [249, 95] on link "Forms Library" at bounding box center [246, 95] width 50 height 21
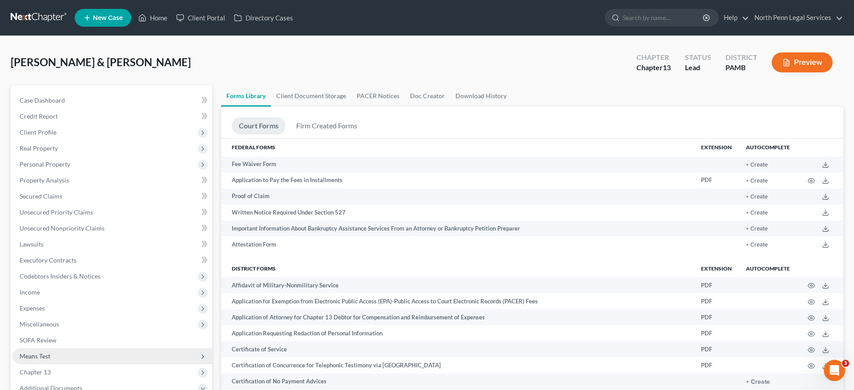
click at [110, 359] on span "Means Test" at bounding box center [112, 357] width 200 height 16
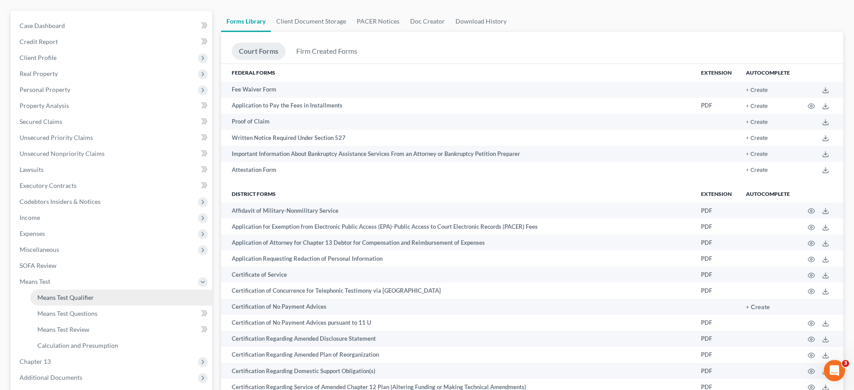
scroll to position [91, 0]
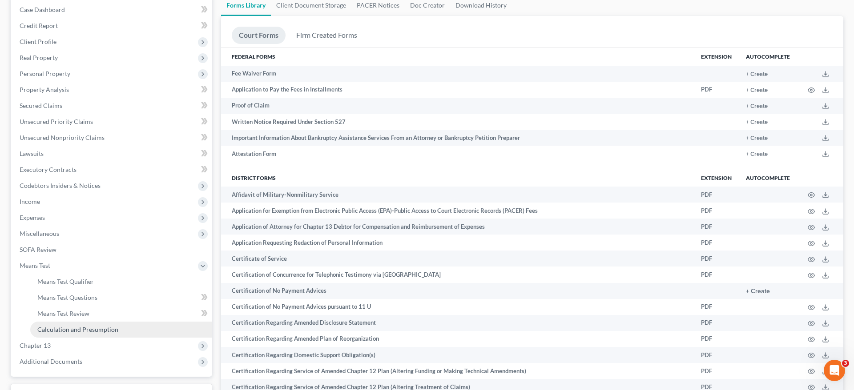
click at [137, 329] on link "Calculation and Presumption" at bounding box center [121, 330] width 182 height 16
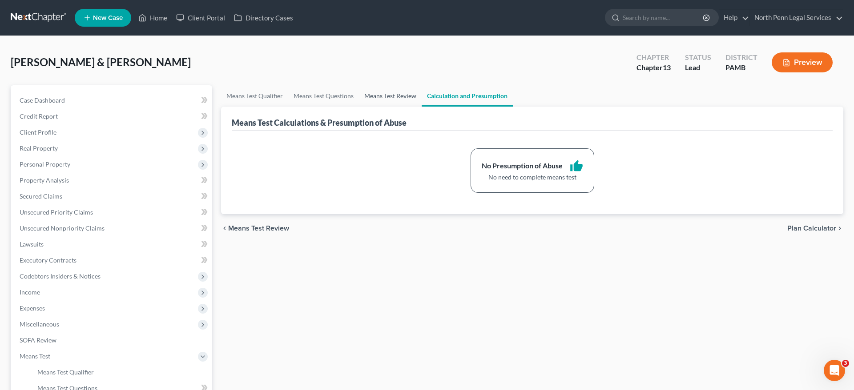
click at [400, 100] on link "Means Test Review" at bounding box center [390, 95] width 63 height 21
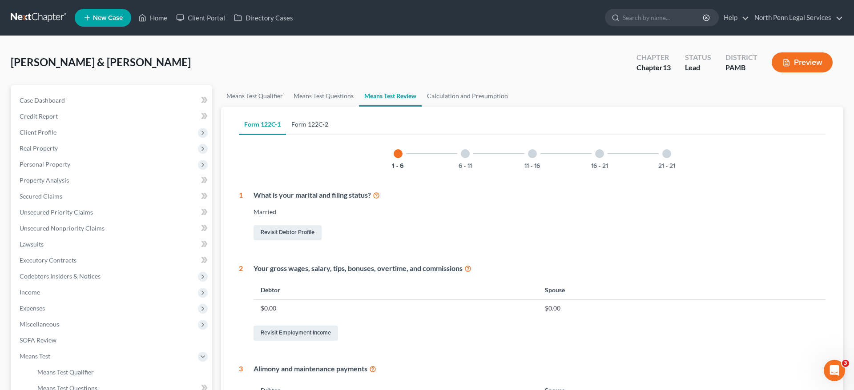
click at [302, 123] on link "Form 122C-2" at bounding box center [310, 124] width 48 height 21
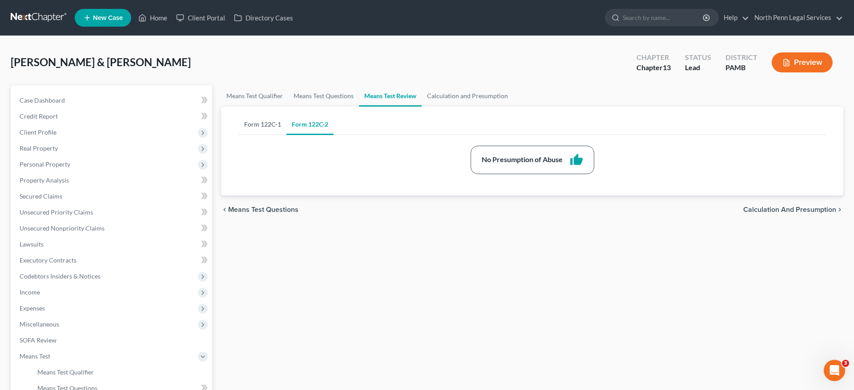
click at [268, 121] on link "Form 122C-1" at bounding box center [263, 124] width 48 height 21
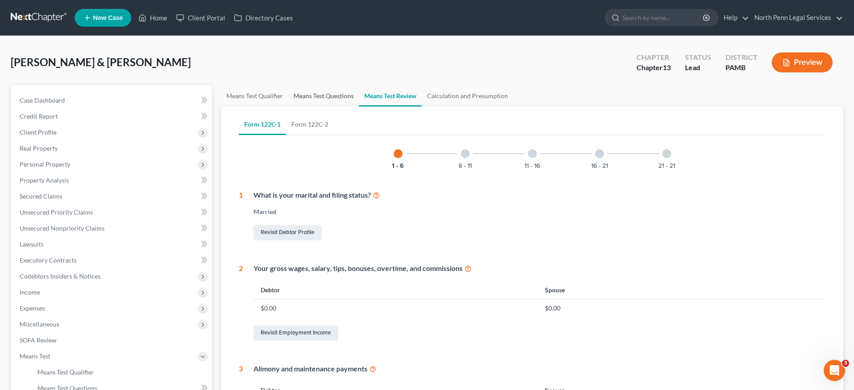
click at [300, 92] on link "Means Test Questions" at bounding box center [323, 95] width 71 height 21
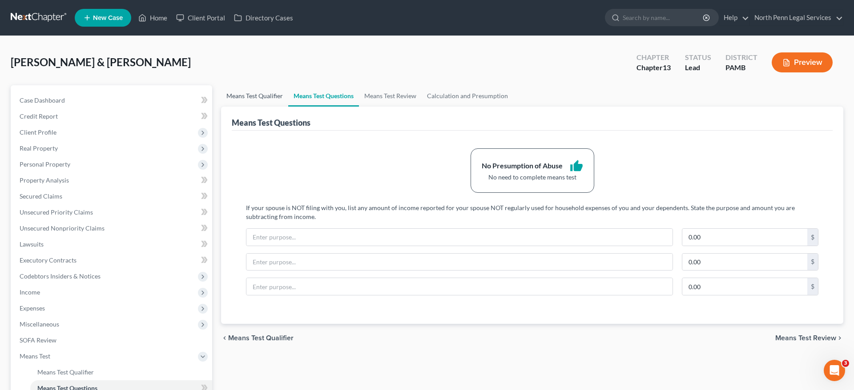
click at [261, 100] on link "Means Test Qualifier" at bounding box center [254, 95] width 67 height 21
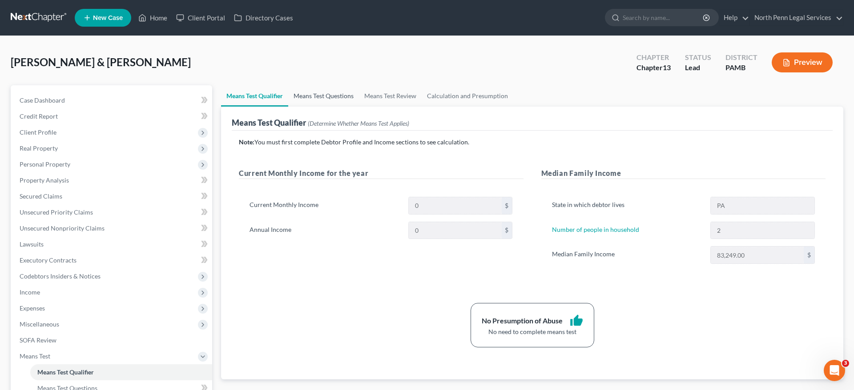
click at [346, 95] on link "Means Test Questions" at bounding box center [323, 95] width 71 height 21
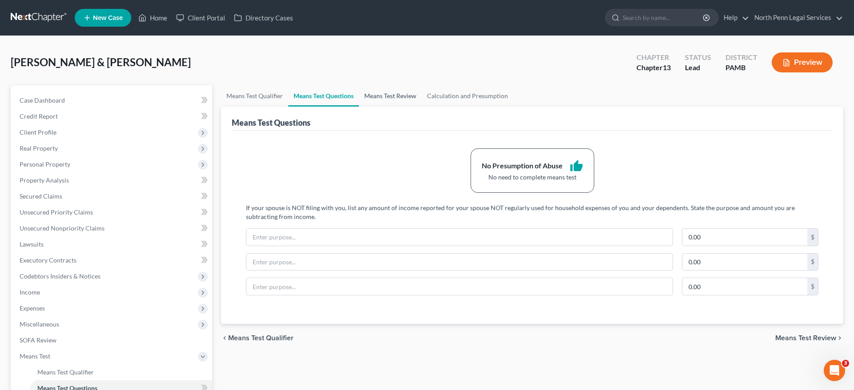
click at [381, 101] on link "Means Test Review" at bounding box center [390, 95] width 63 height 21
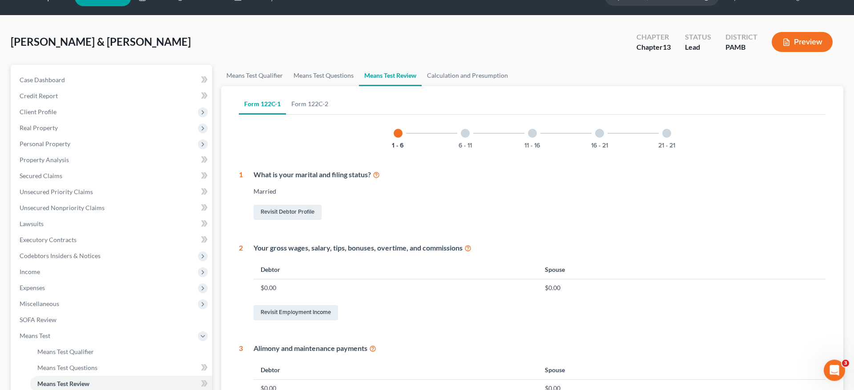
scroll to position [2, 0]
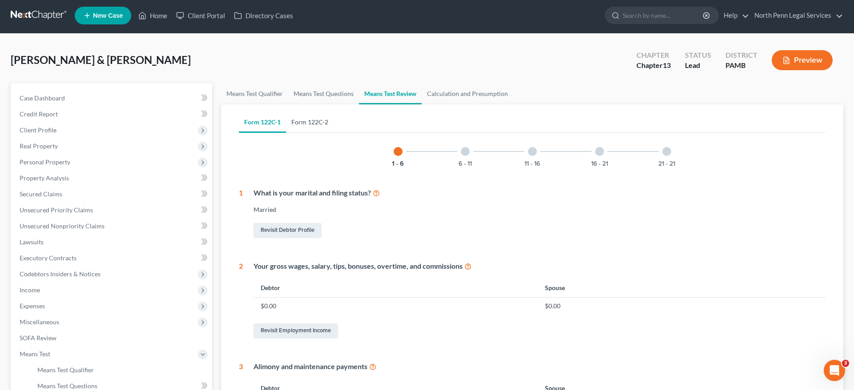
click at [293, 124] on link "Form 122C-2" at bounding box center [310, 122] width 48 height 21
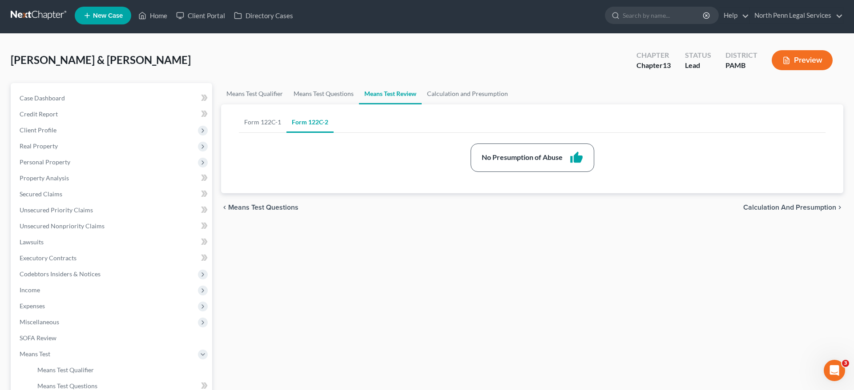
click at [808, 63] on button "Preview" at bounding box center [802, 60] width 61 height 20
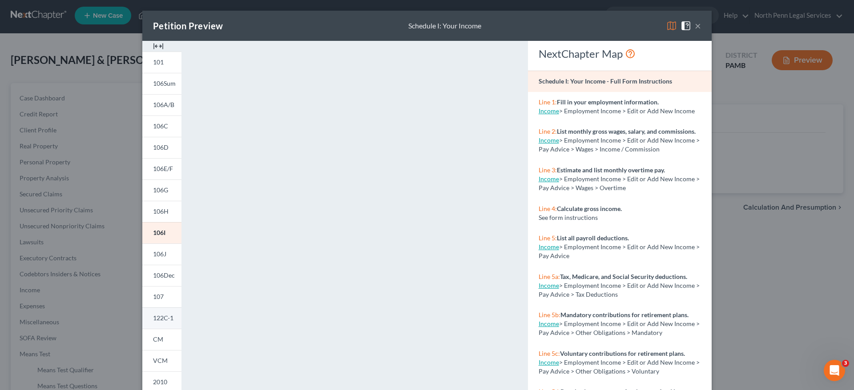
click at [164, 319] on span "122C-1" at bounding box center [163, 318] width 20 height 8
